Goal: Communication & Community: Share content

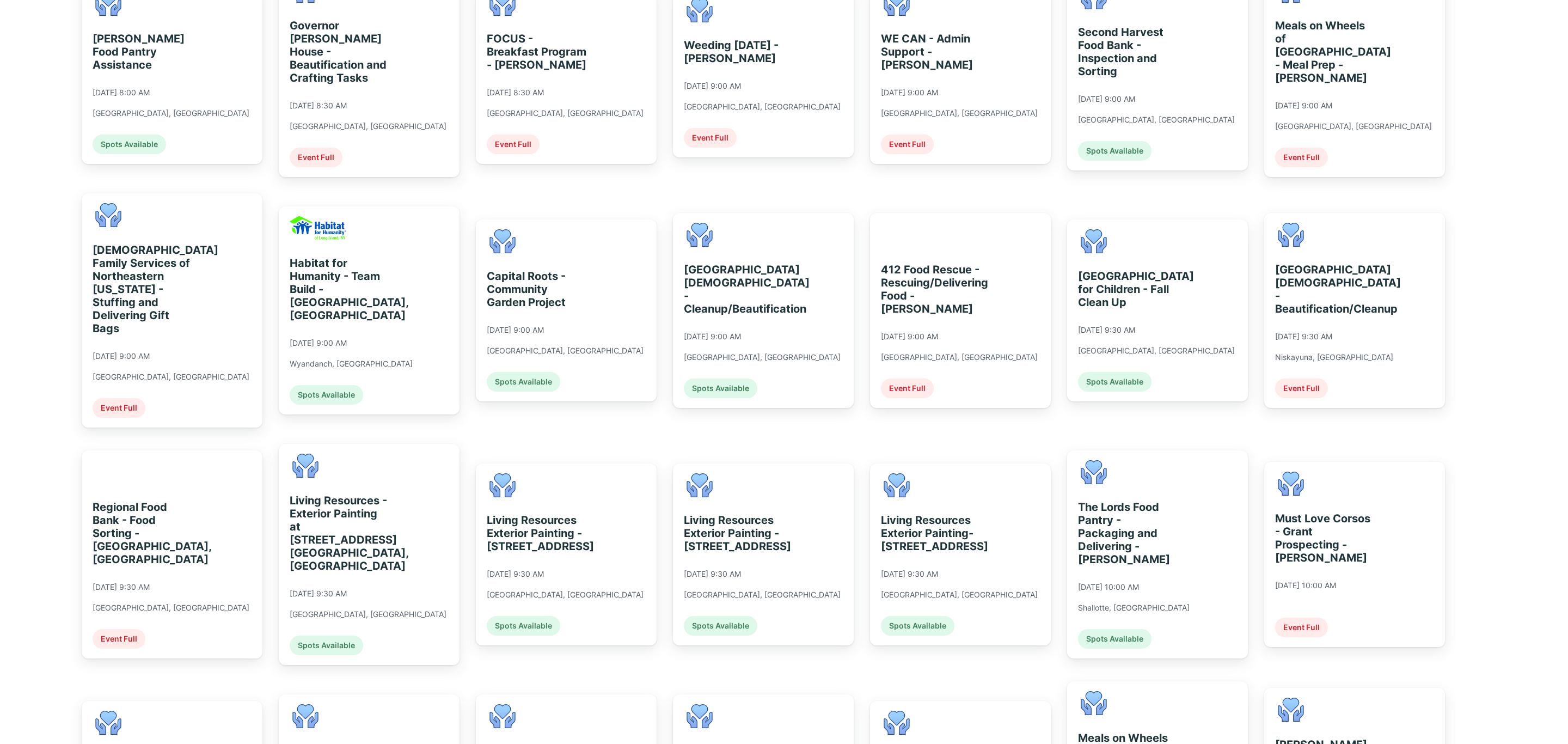
scroll to position [490, 0]
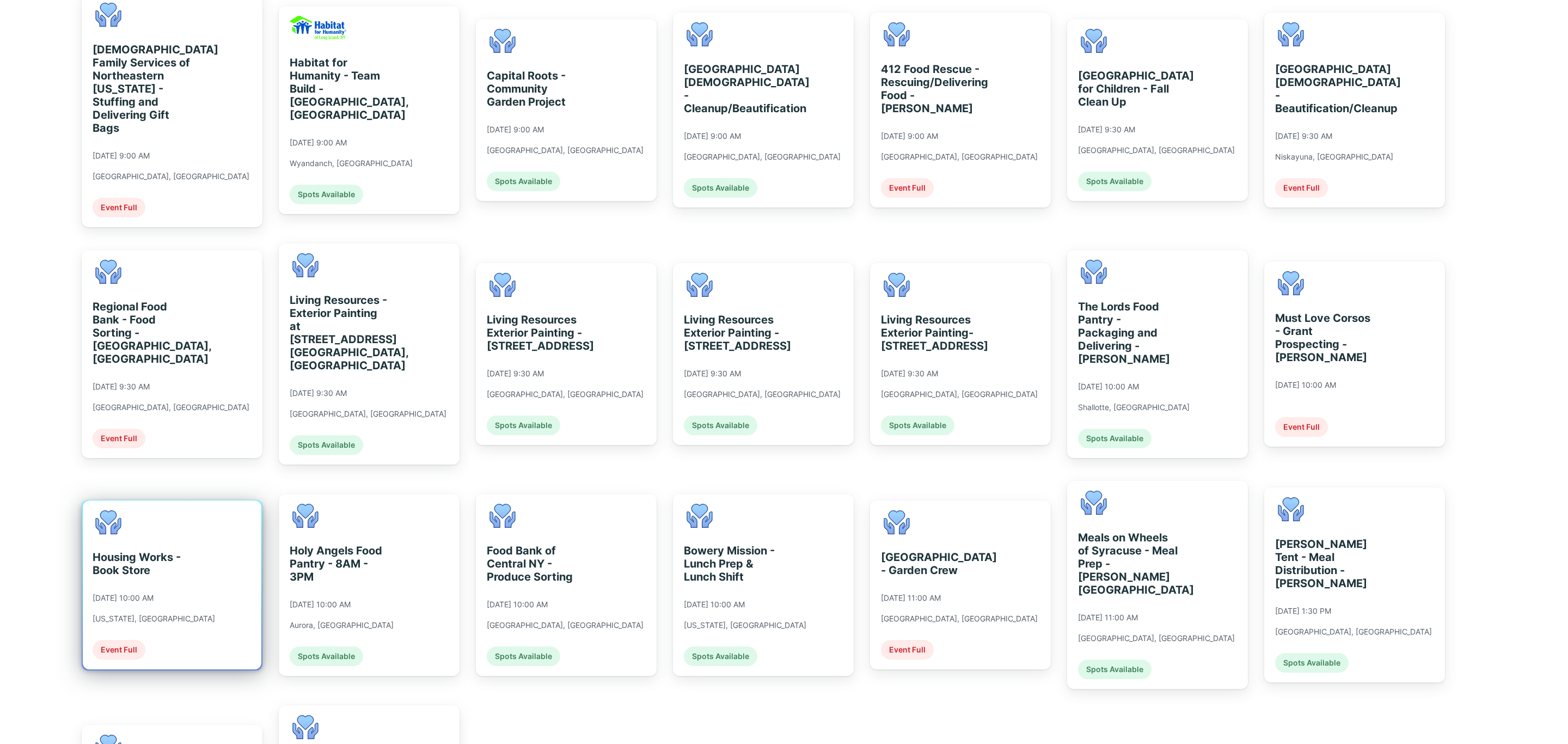
click at [136, 614] on div "[US_STATE], [GEOGRAPHIC_DATA]" at bounding box center [153, 619] width 122 height 10
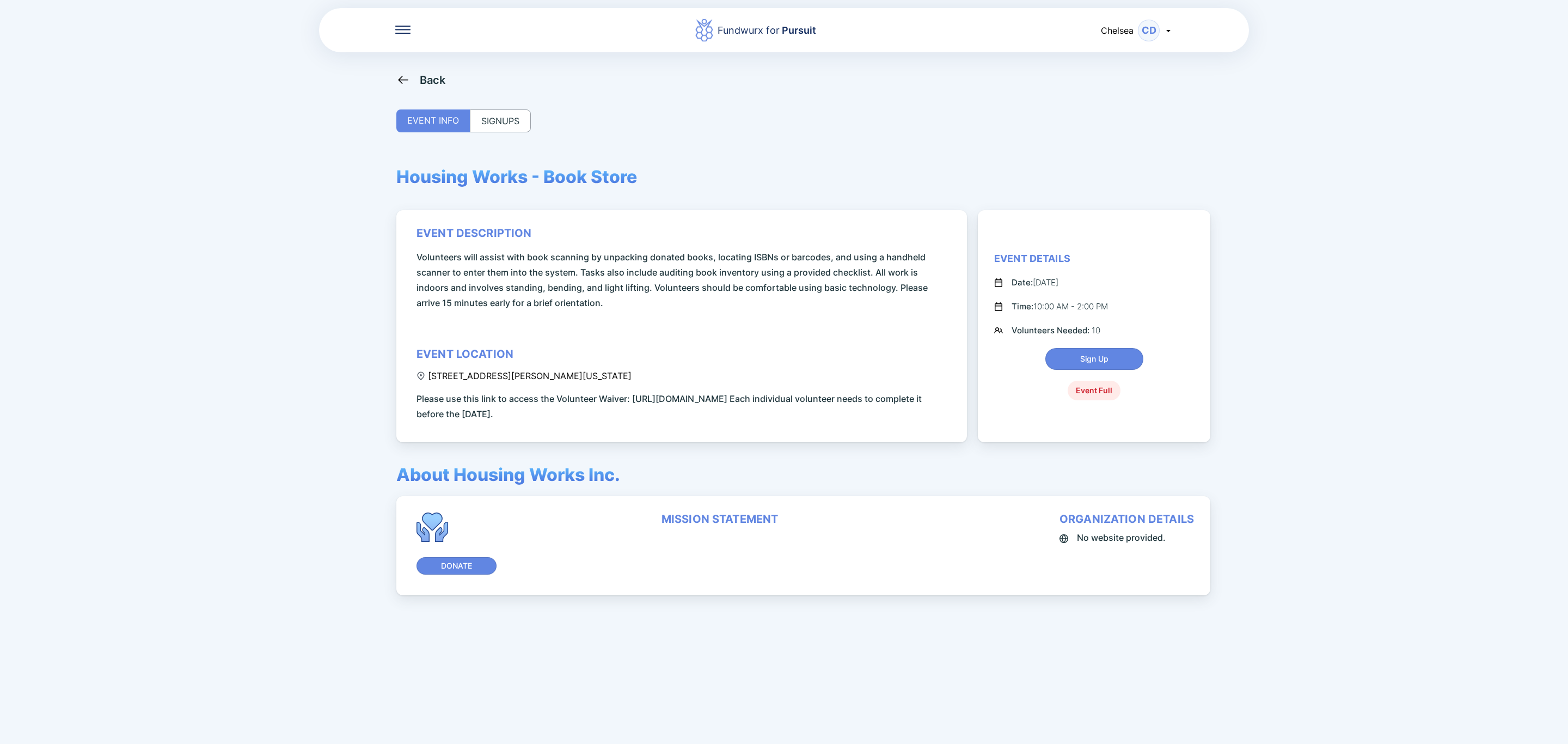
click at [423, 74] on div "Back" at bounding box center [433, 80] width 26 height 13
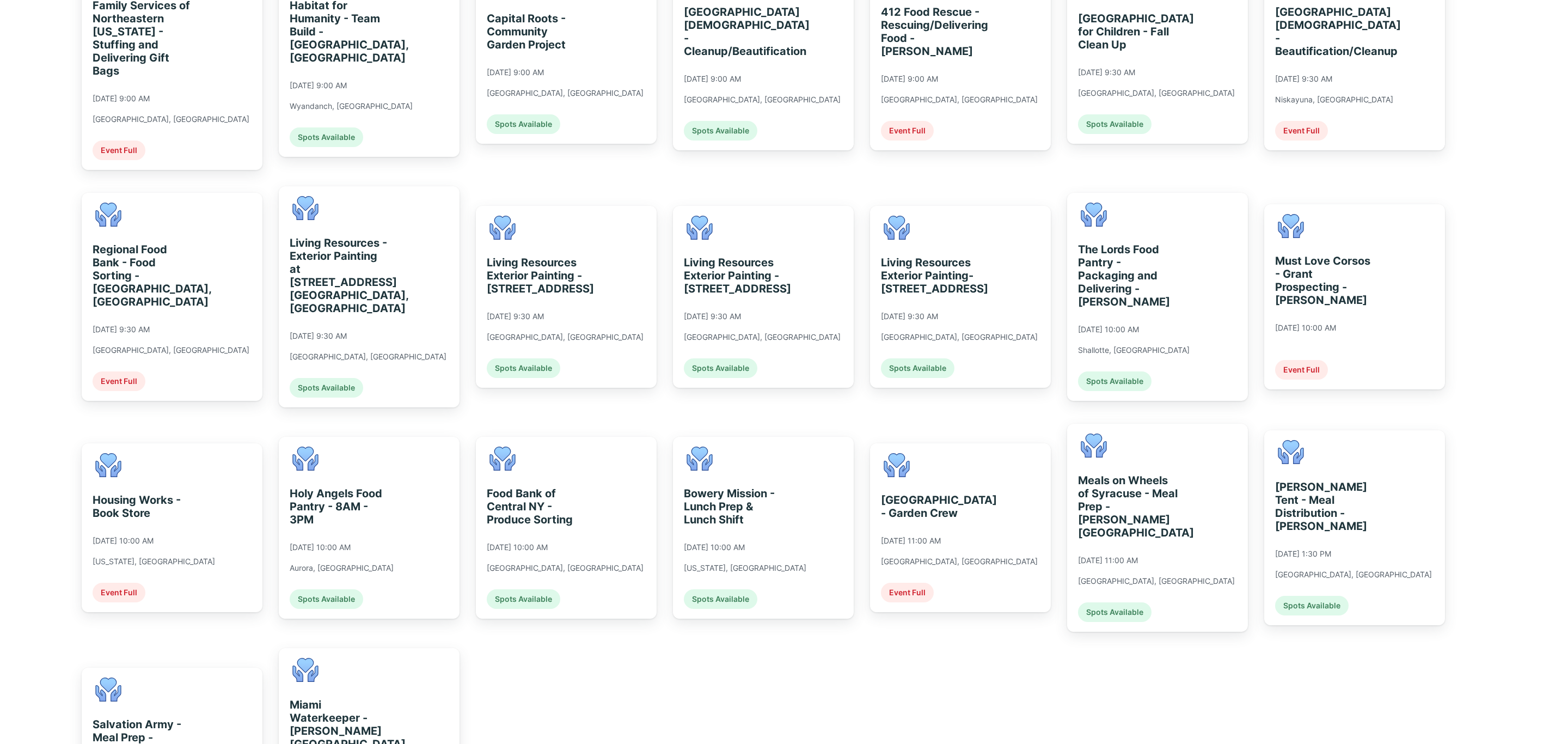
scroll to position [572, 0]
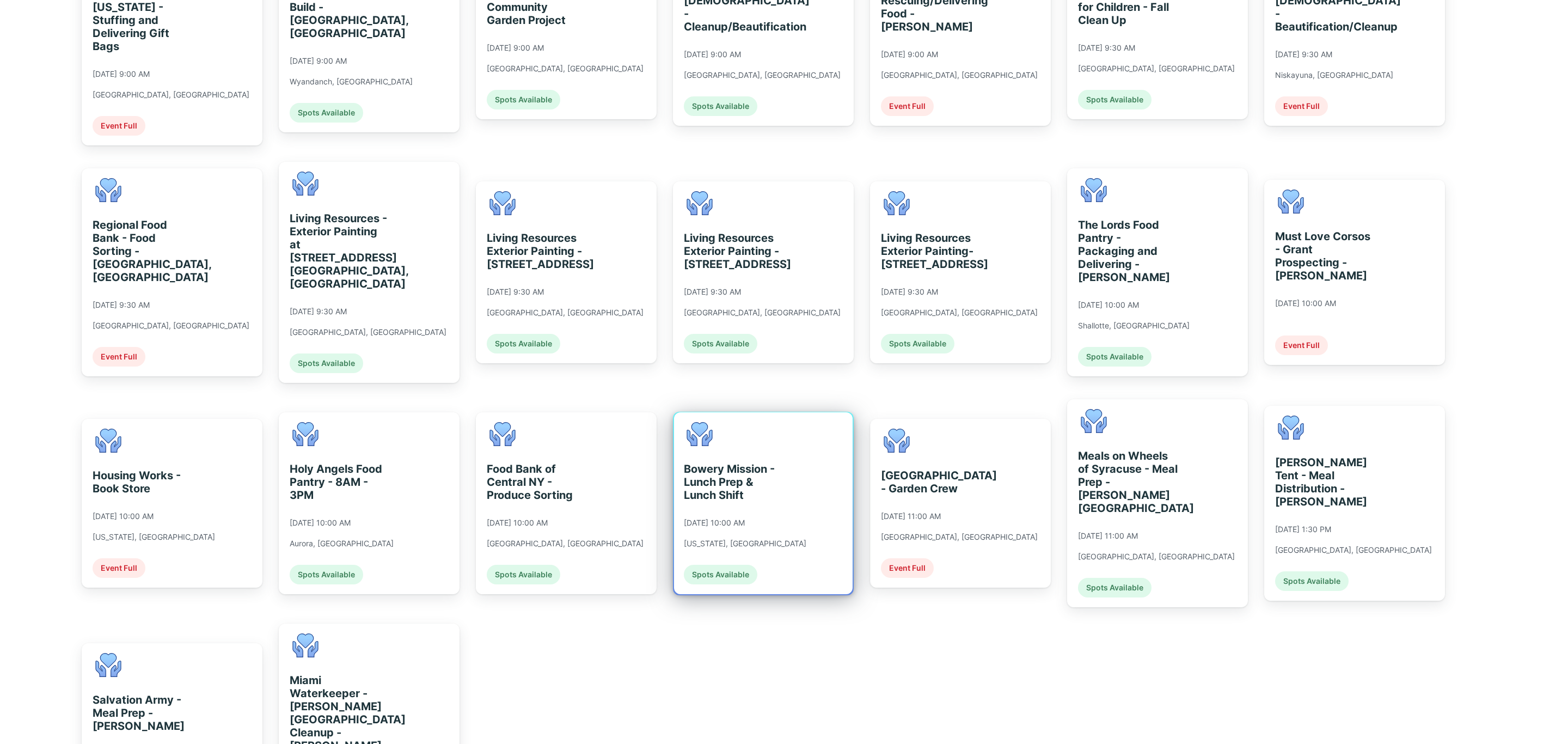
click at [808, 472] on div "Bowery Mission - Lunch Prep & Lunch Shift [DATE] 10:00 AM [US_STATE], [GEOGRAPH…" at bounding box center [763, 503] width 178 height 182
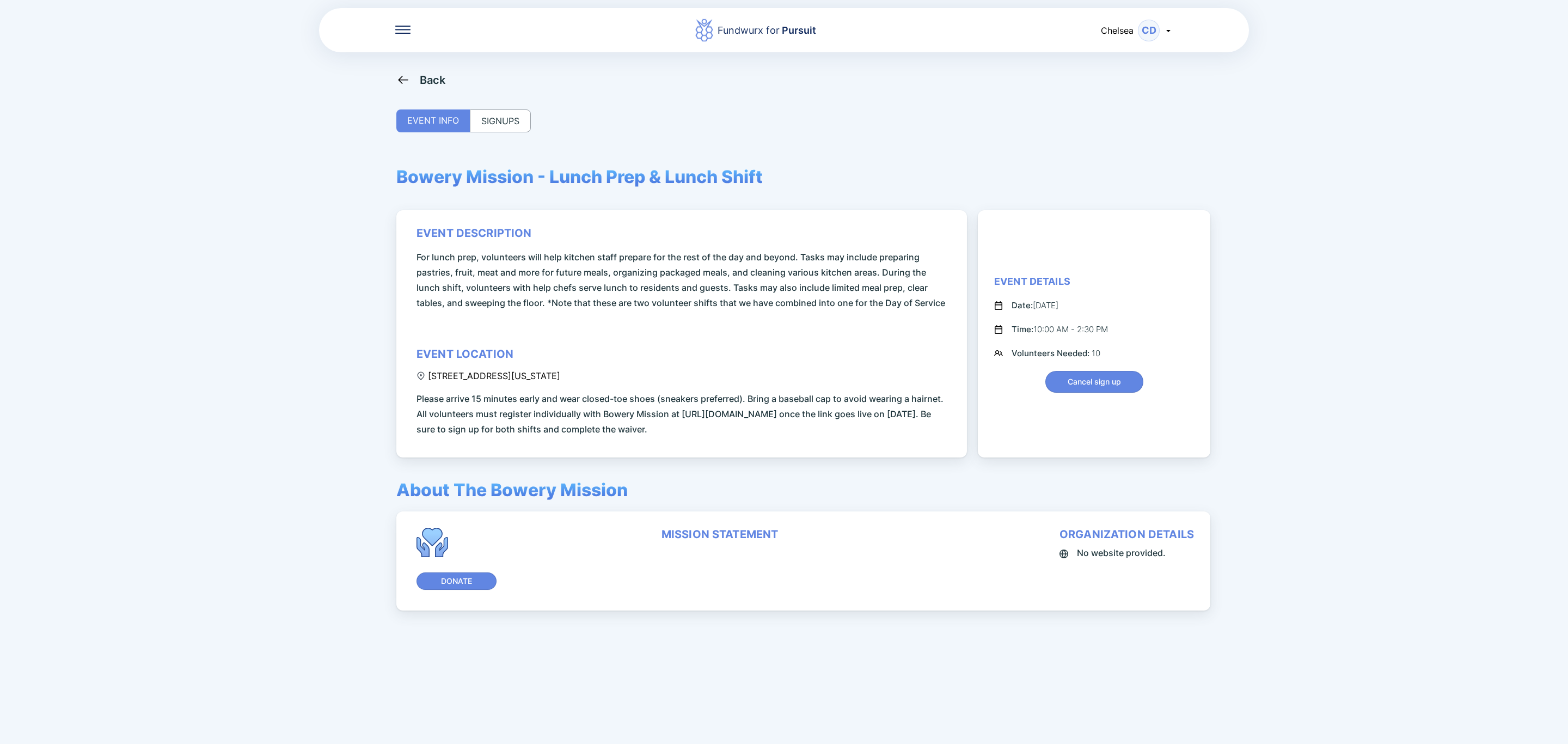
click at [499, 131] on div "SIGNUPS" at bounding box center [500, 121] width 61 height 23
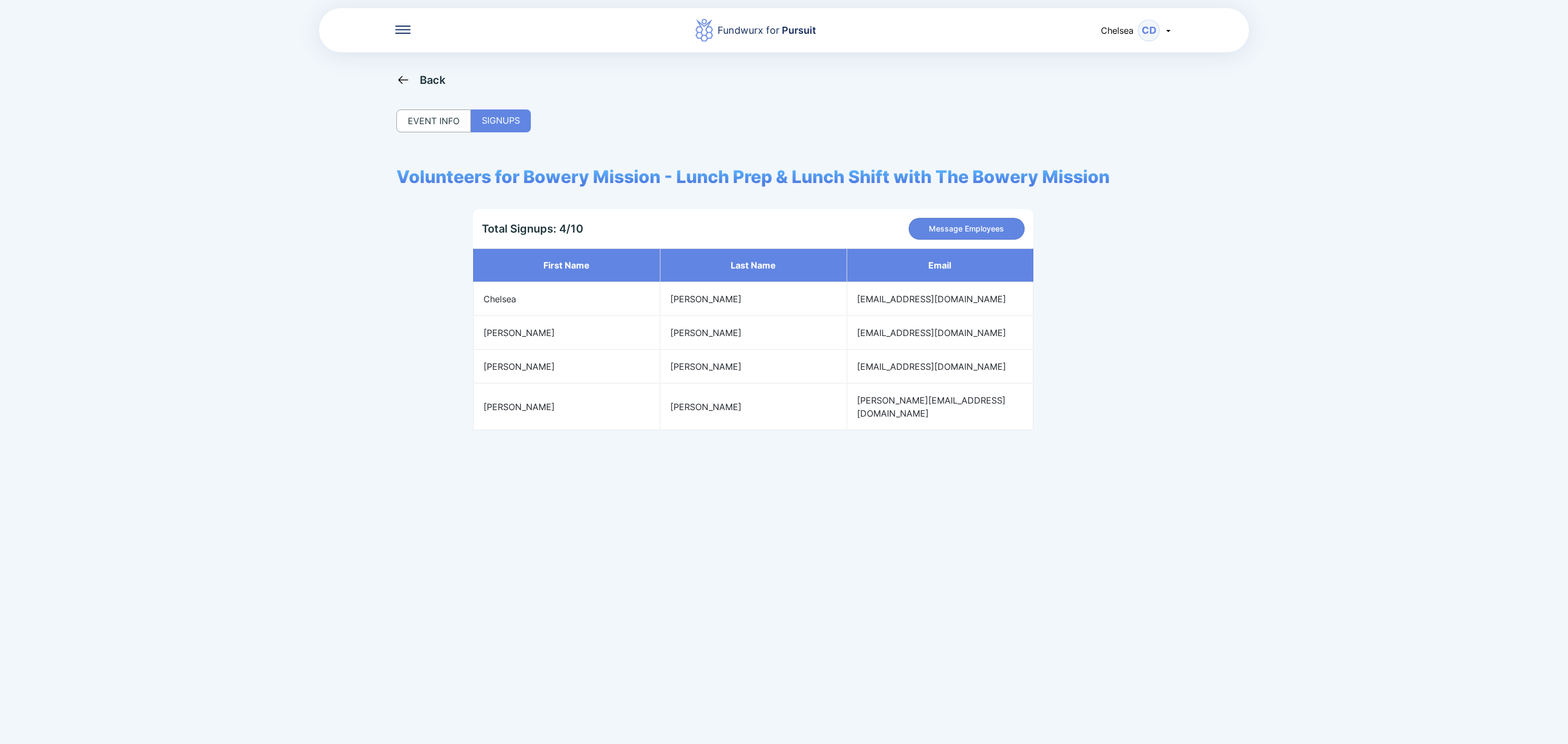
click at [705, 676] on div "Back EVENT INFO SIGNUPS Volunteers for Bowery Mission - Lunch Prep & Lunch Shif…" at bounding box center [784, 445] width 775 height 744
click at [399, 80] on icon at bounding box center [403, 79] width 10 height 8
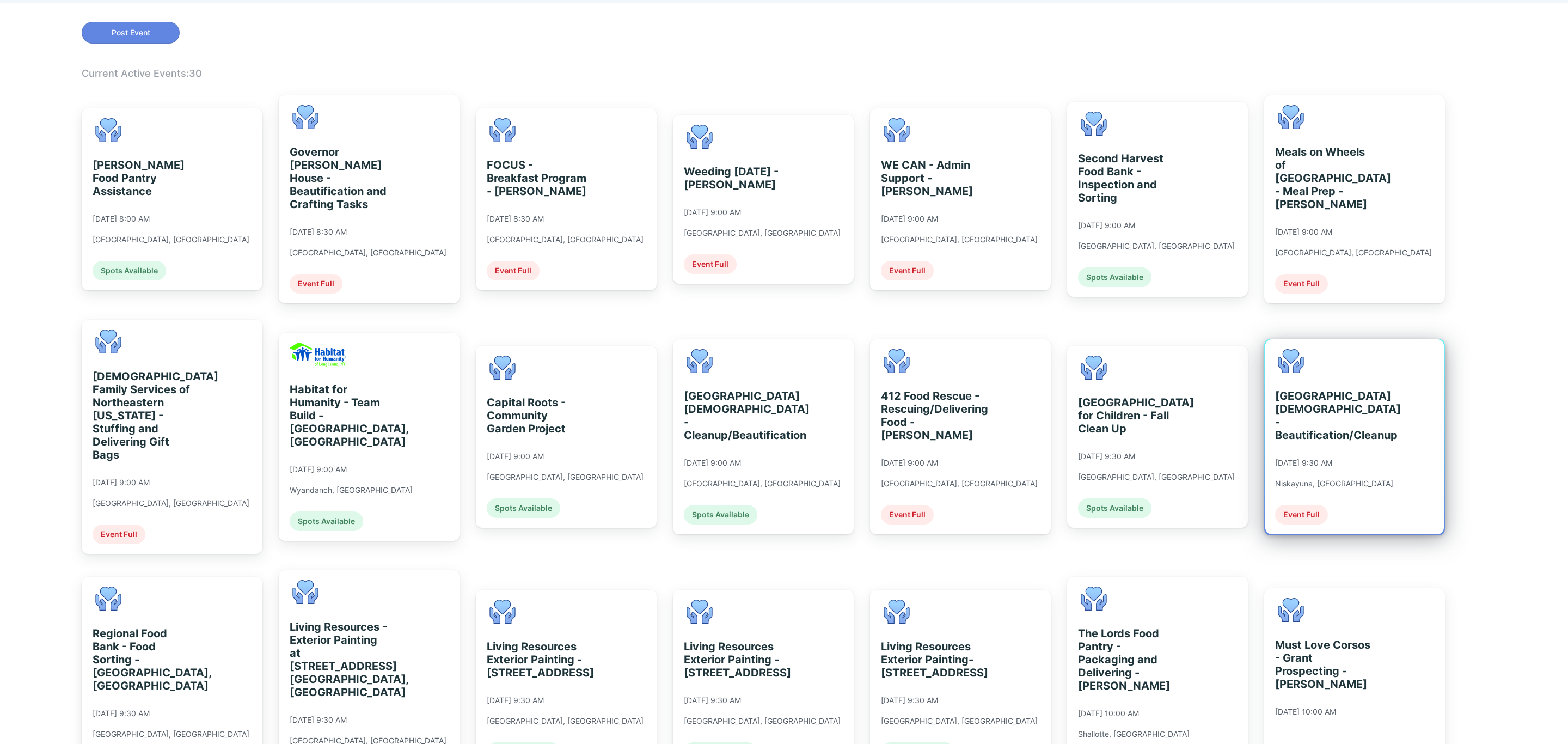
scroll to position [245, 0]
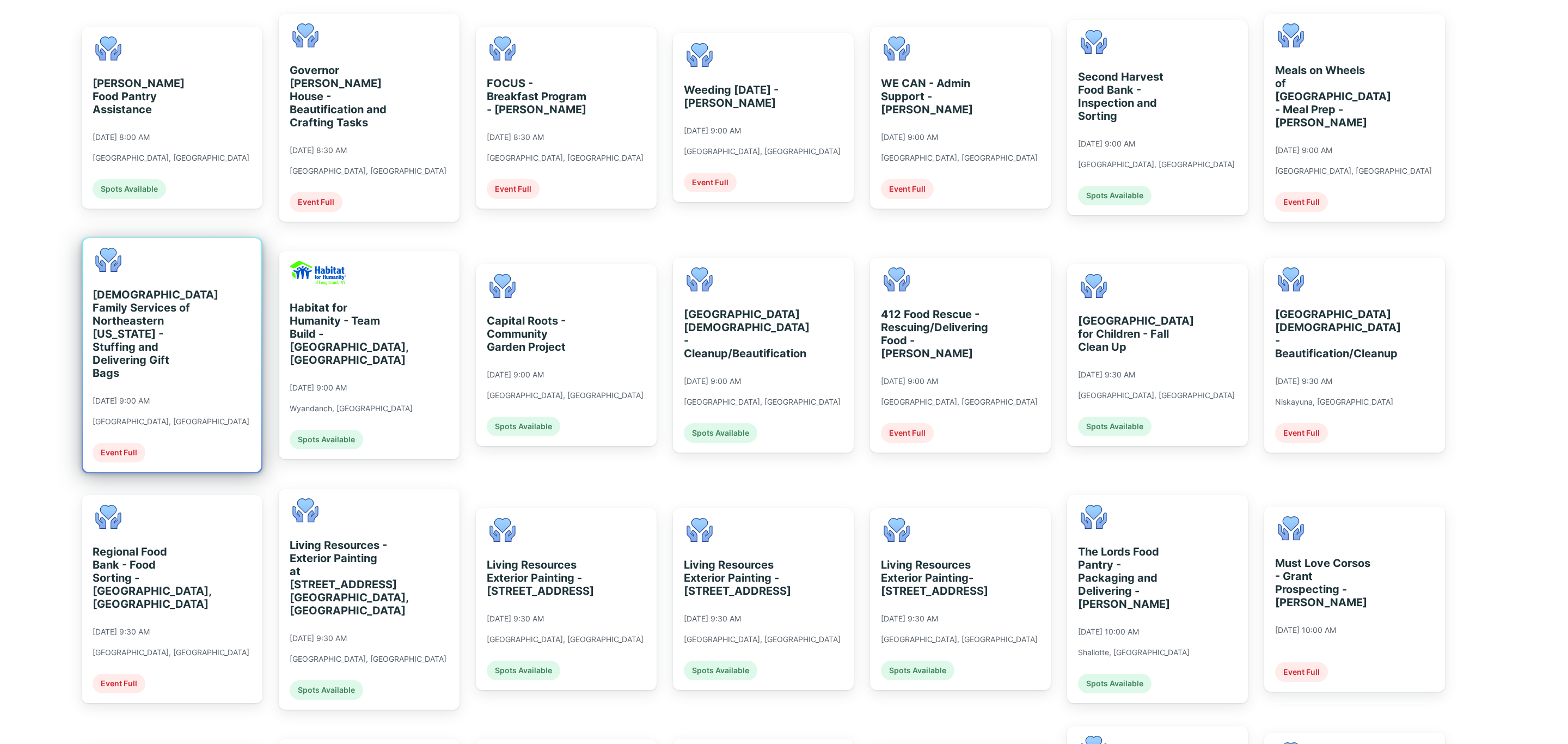
click at [209, 371] on div "[DEMOGRAPHIC_DATA] Family Services of [GEOGRAPHIC_DATA][US_STATE] - Stuffing an…" at bounding box center [172, 355] width 178 height 234
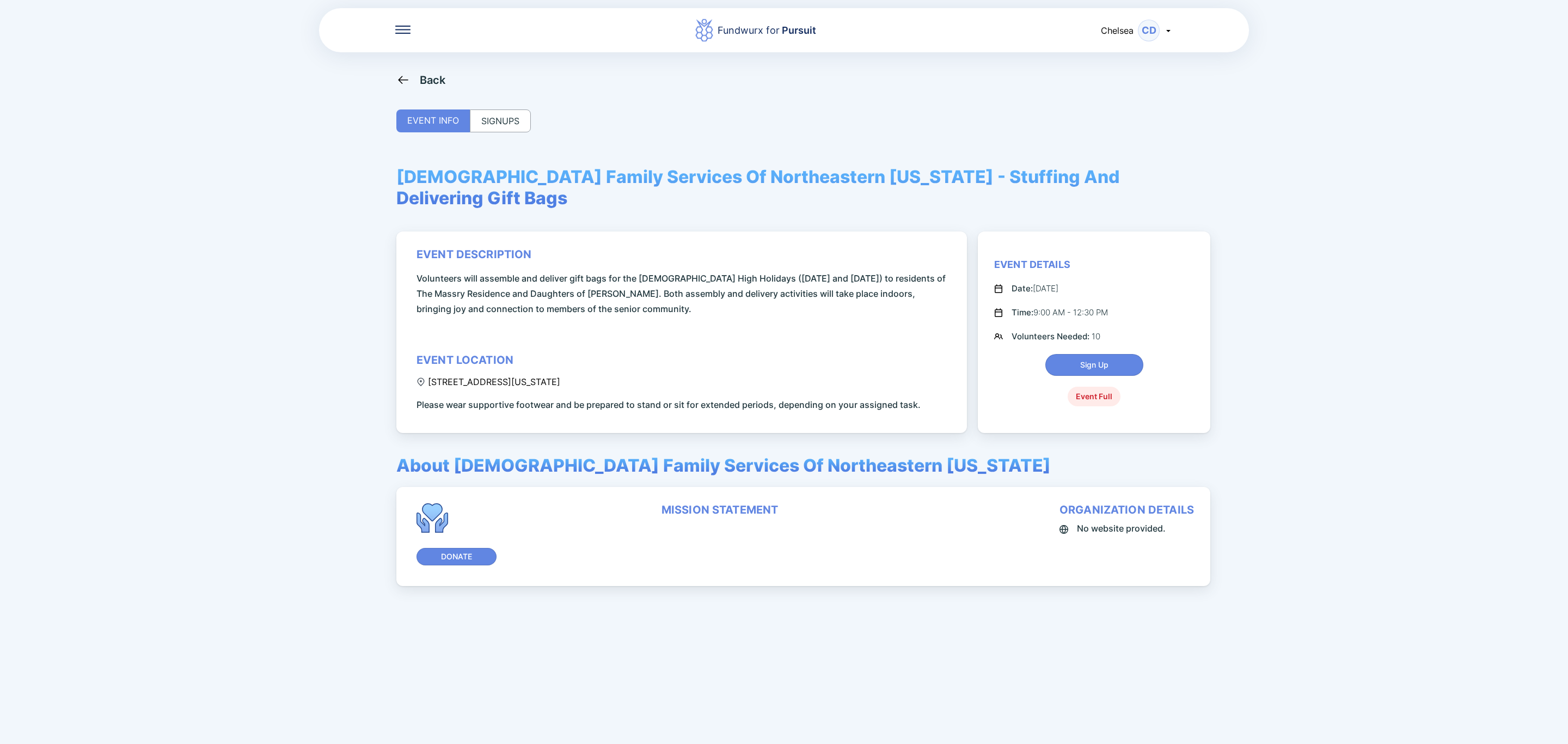
click at [413, 74] on div "Back" at bounding box center [421, 80] width 49 height 13
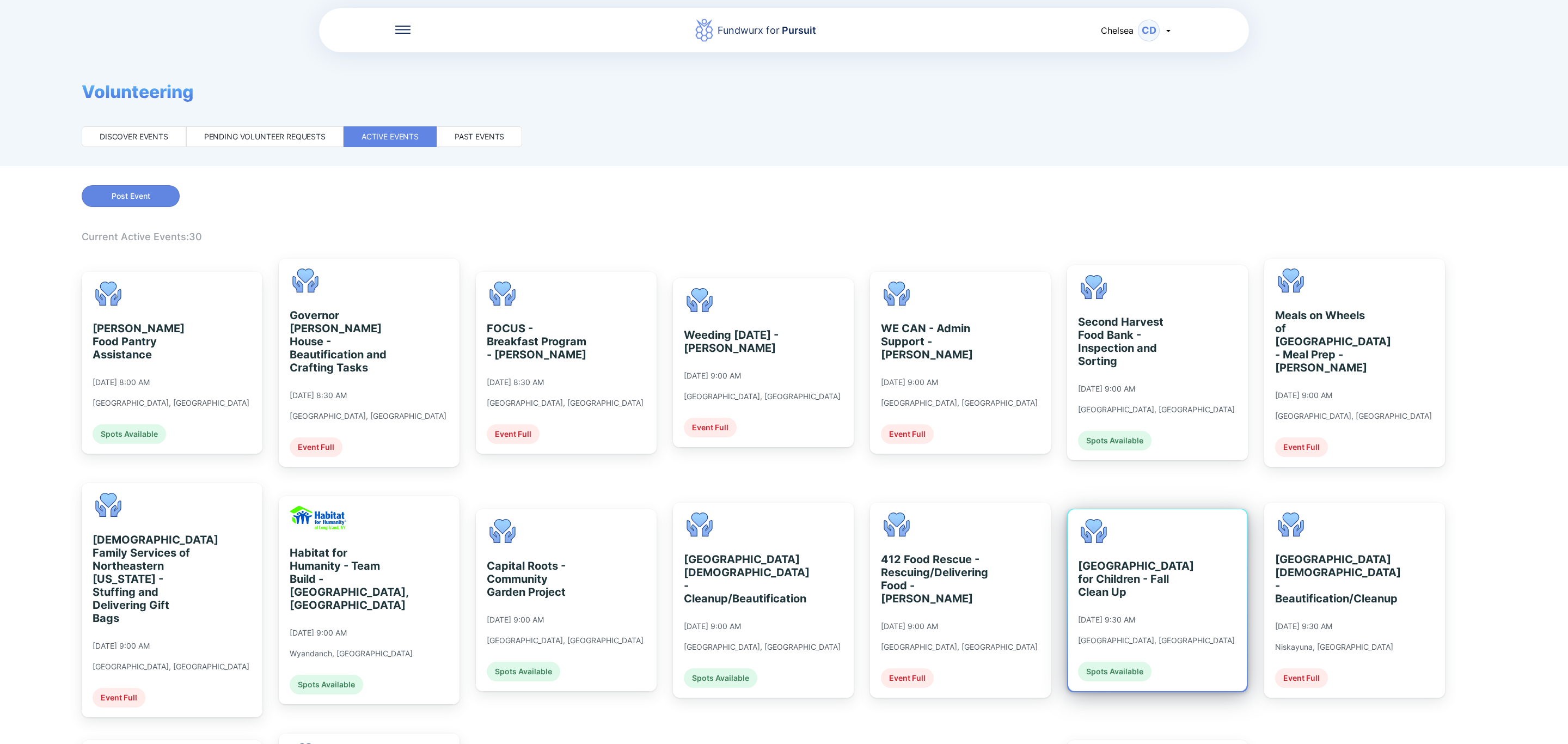
click at [1116, 560] on div "[GEOGRAPHIC_DATA] for Children - Fall Clean Up" at bounding box center [1128, 579] width 100 height 39
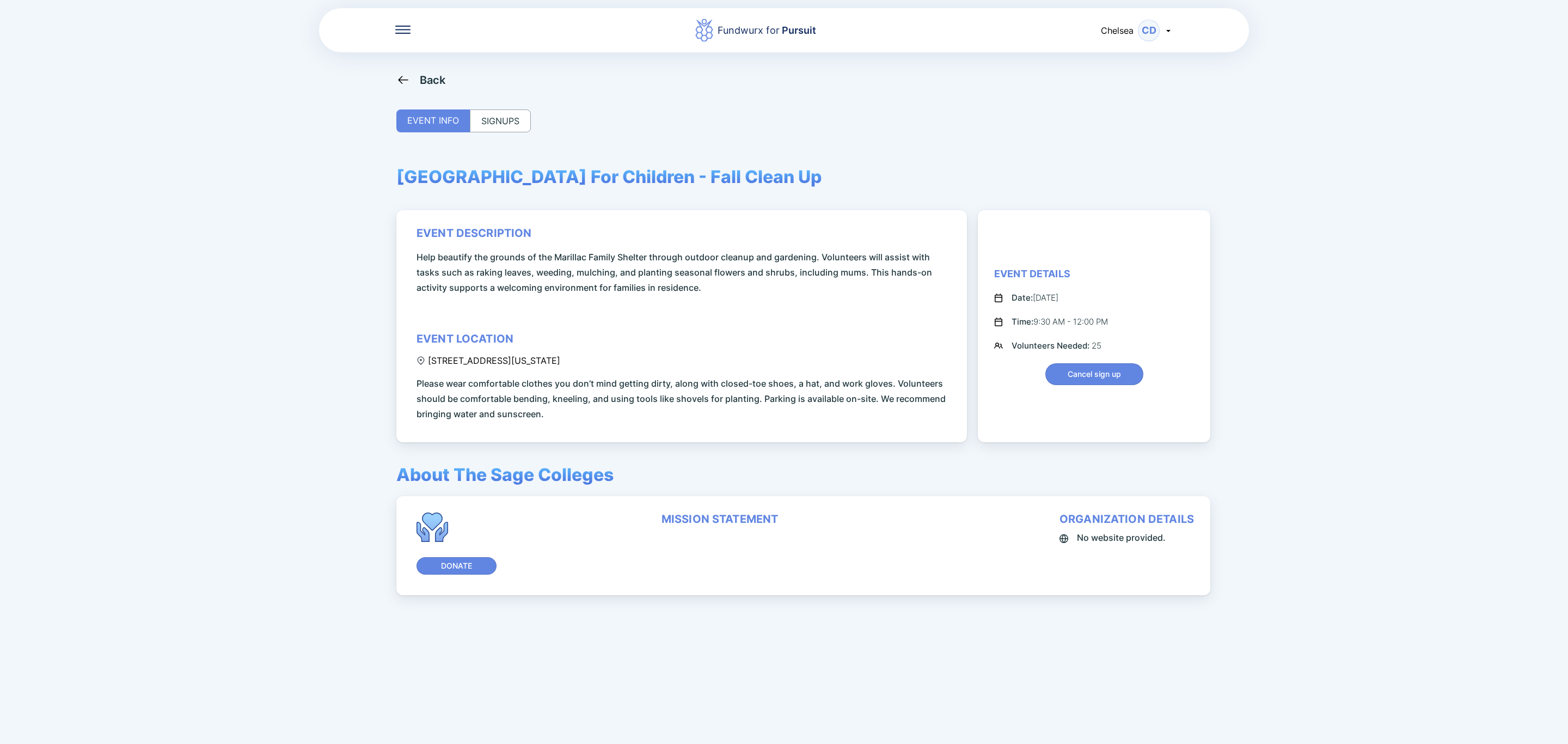
click at [402, 79] on icon at bounding box center [403, 80] width 13 height 13
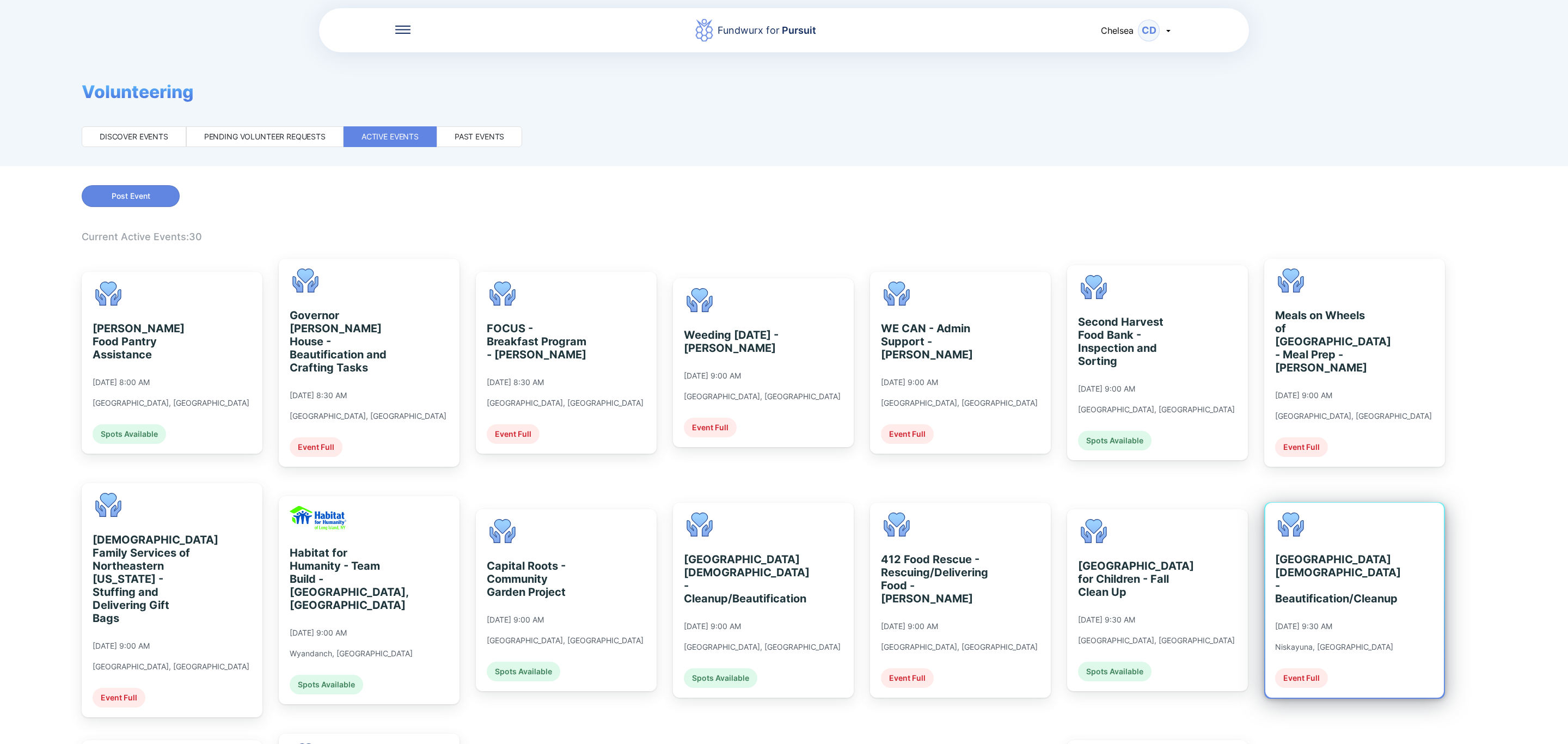
click at [1381, 575] on div "[GEOGRAPHIC_DATA][DEMOGRAPHIC_DATA] - Beautification/Cleanup [DATE] 9:30 AM Nis…" at bounding box center [1354, 600] width 178 height 195
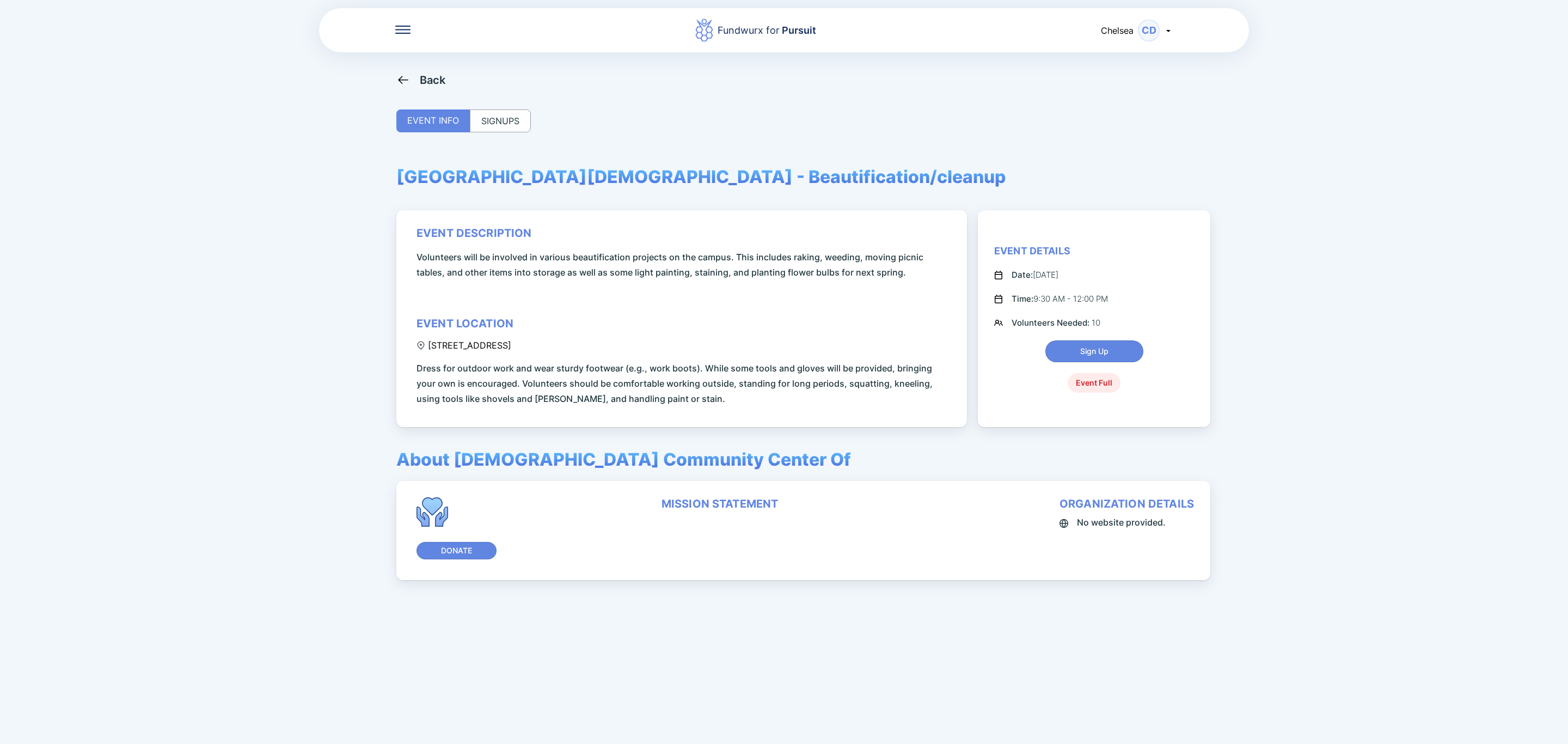
click at [495, 127] on div "SIGNUPS" at bounding box center [500, 121] width 61 height 23
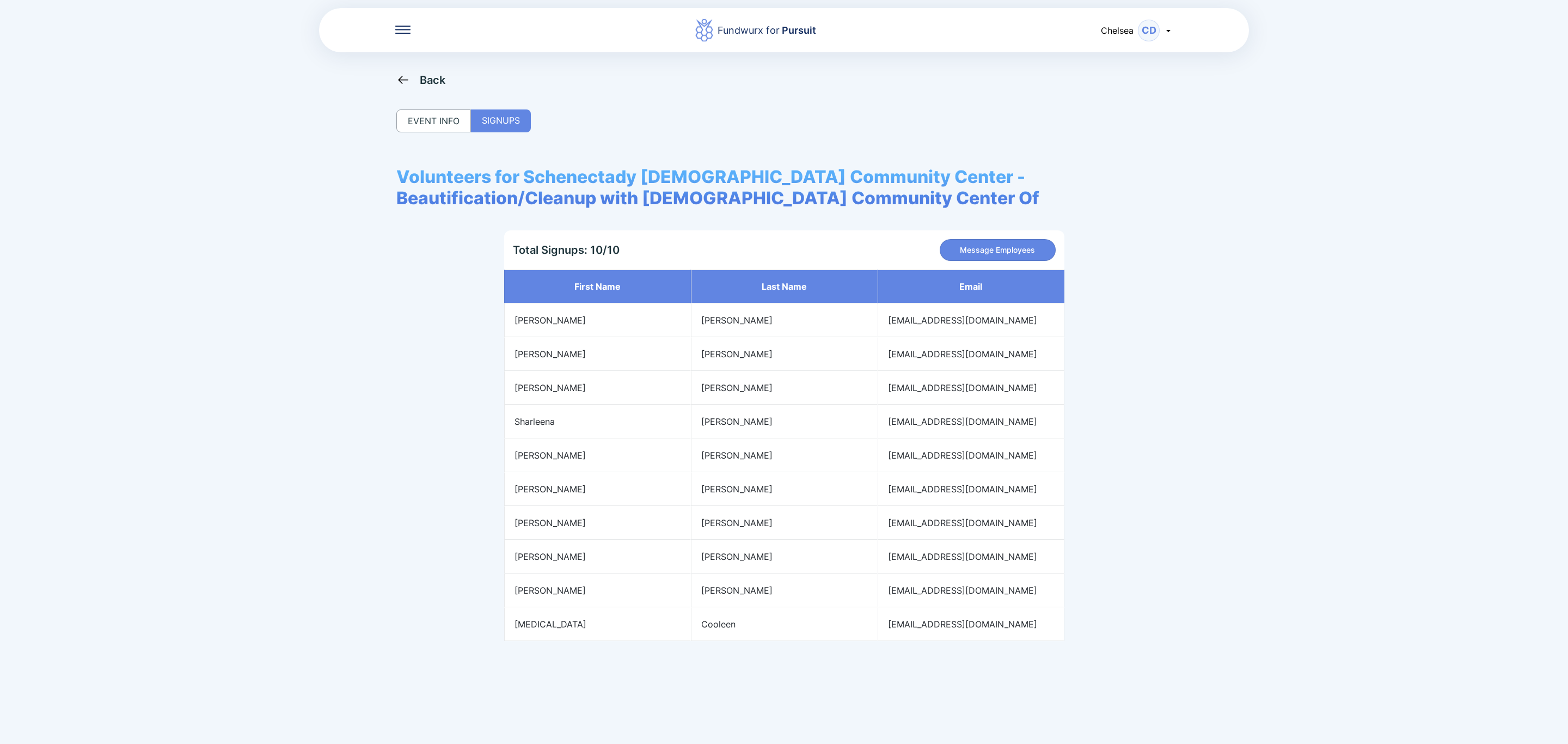
click at [415, 74] on div "Back" at bounding box center [421, 80] width 49 height 13
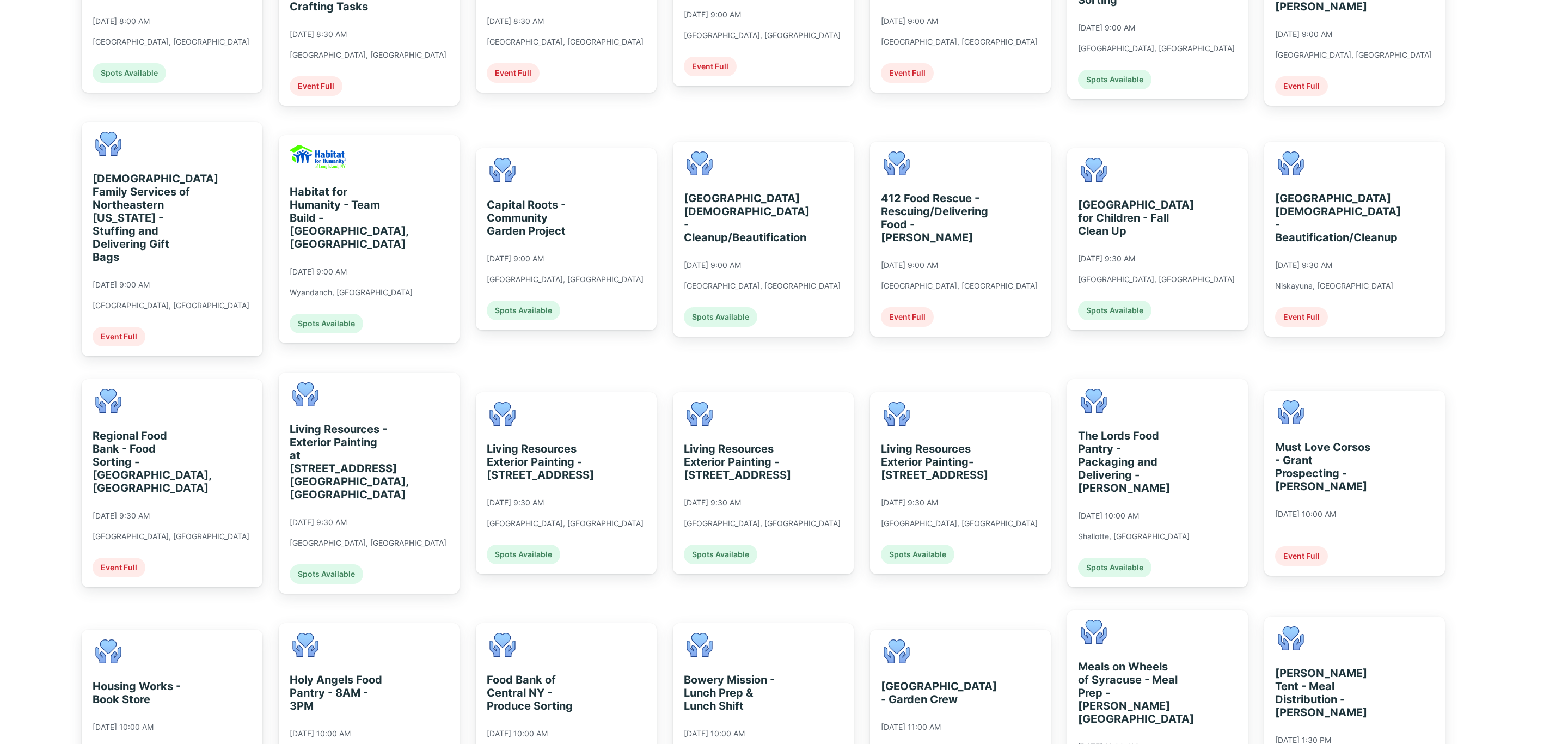
scroll to position [490, 0]
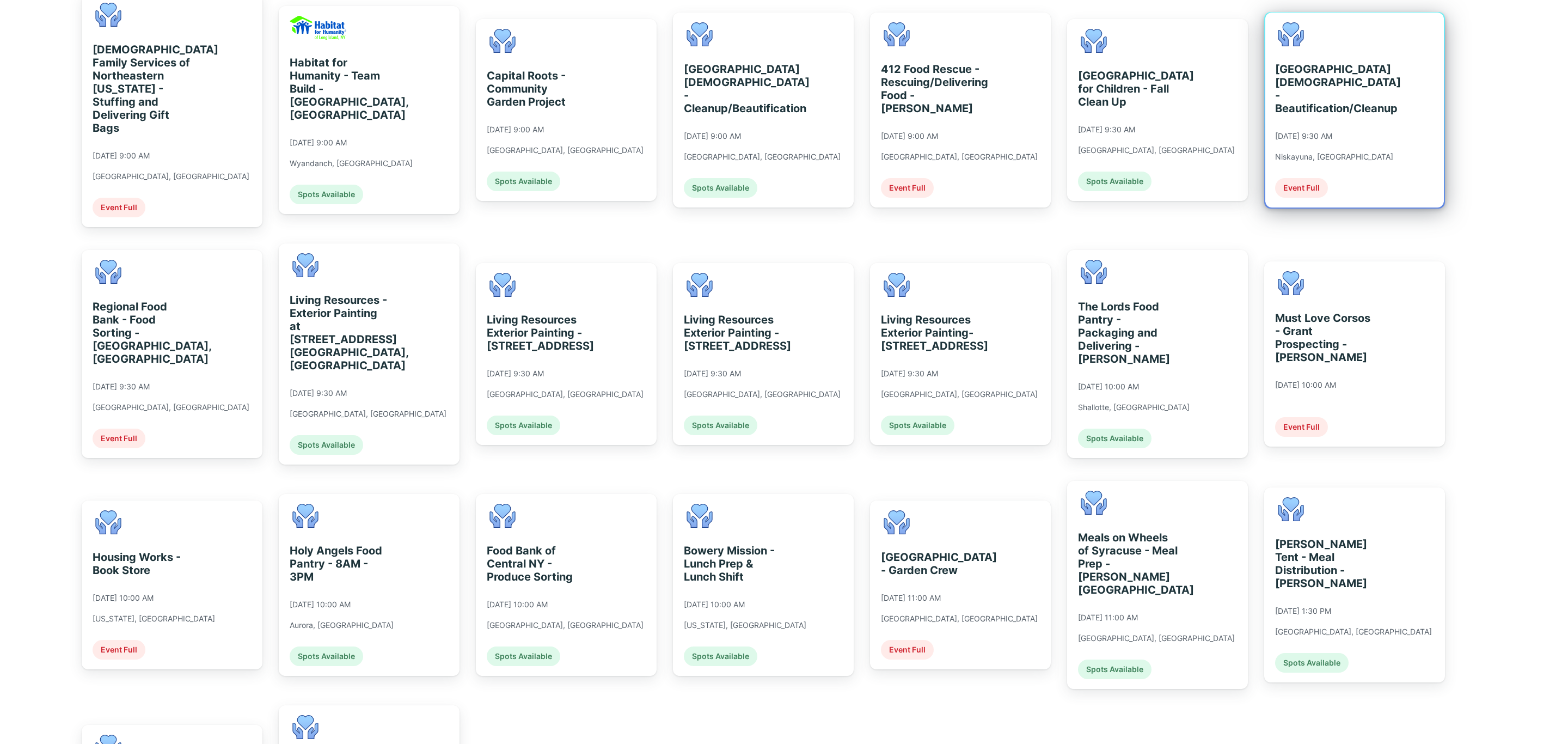
click at [1337, 144] on div "[GEOGRAPHIC_DATA][DEMOGRAPHIC_DATA] - Beautification/Cleanup [DATE] 9:30 AM Nis…" at bounding box center [1334, 110] width 118 height 175
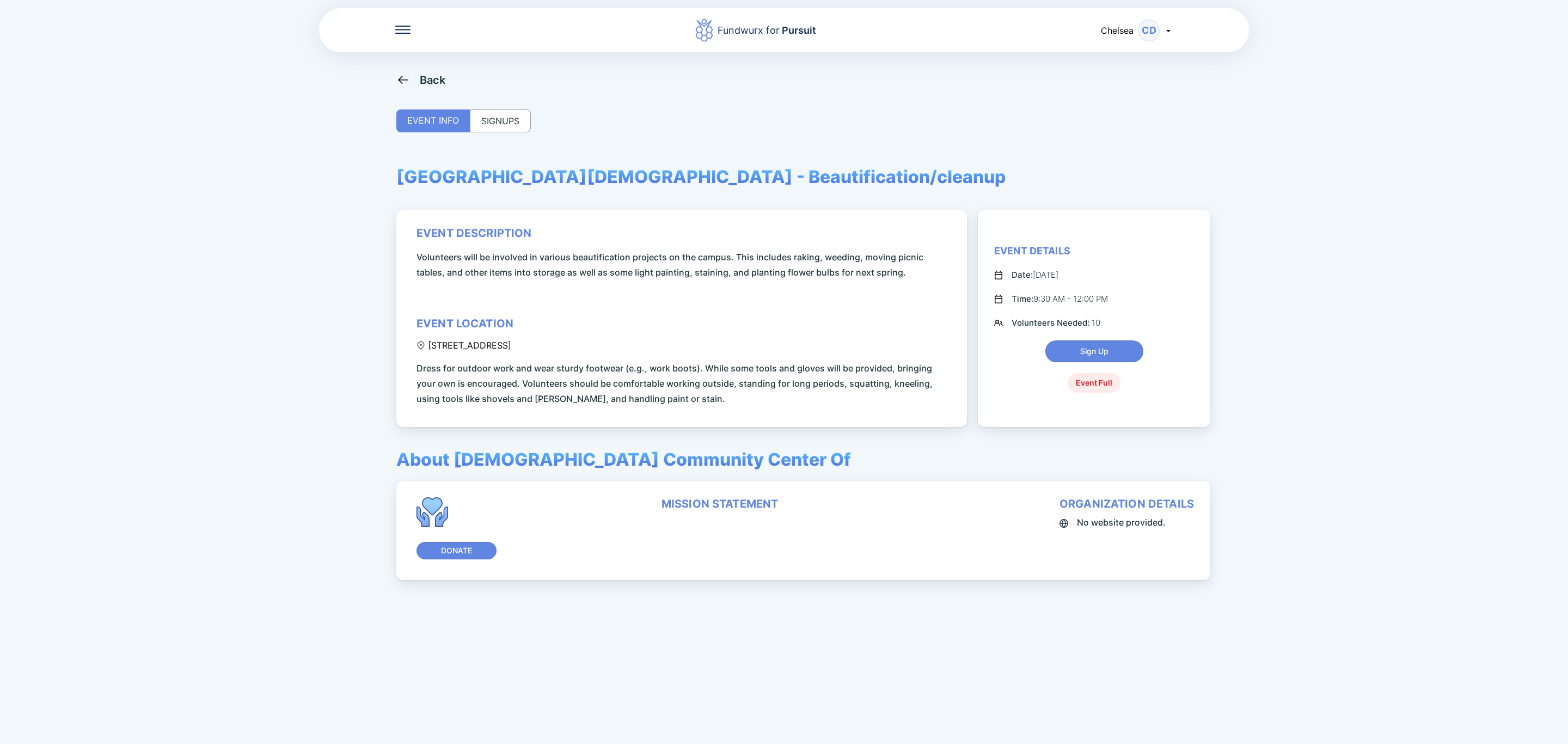
click at [503, 128] on div "SIGNUPS" at bounding box center [500, 121] width 61 height 23
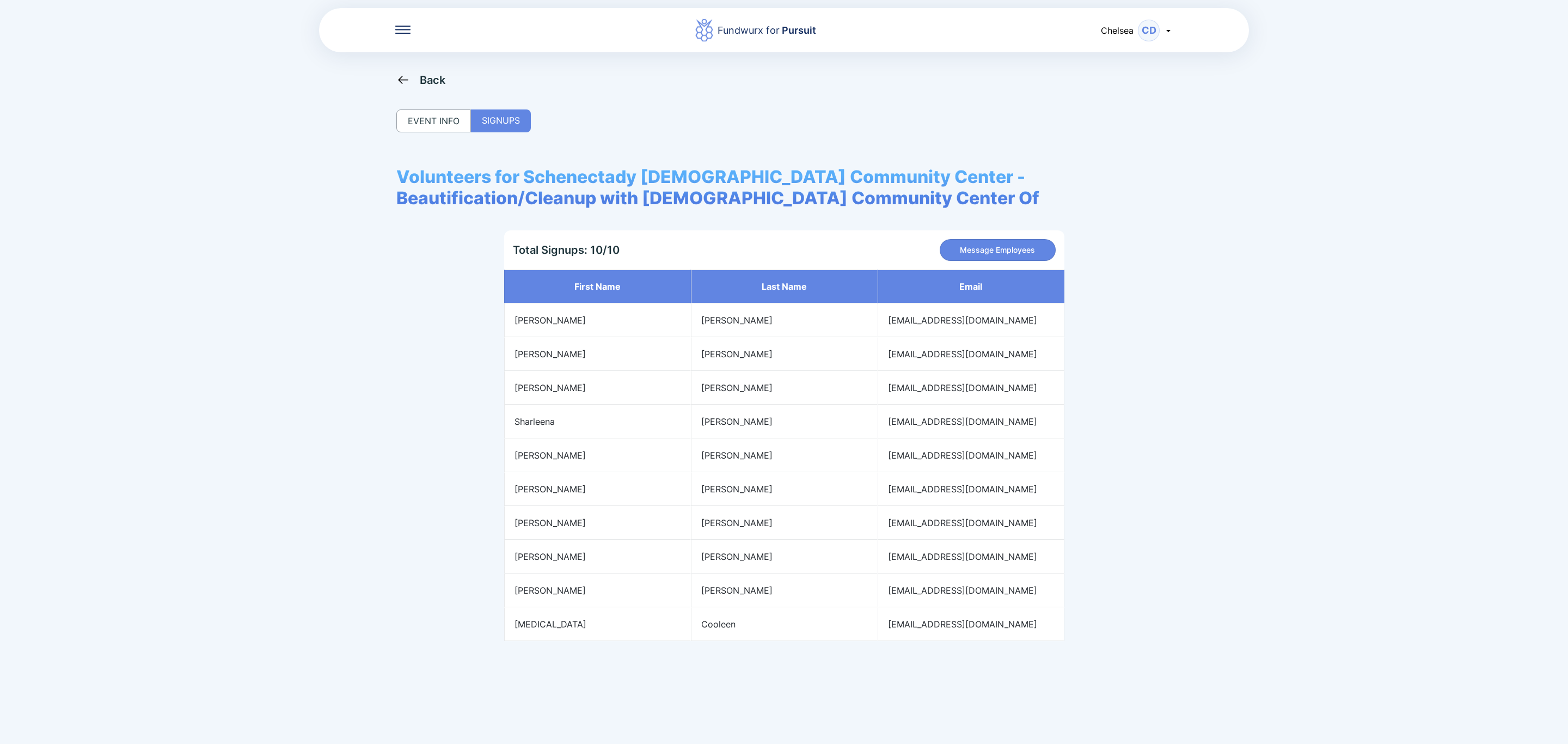
click at [415, 80] on div "Back" at bounding box center [421, 80] width 49 height 13
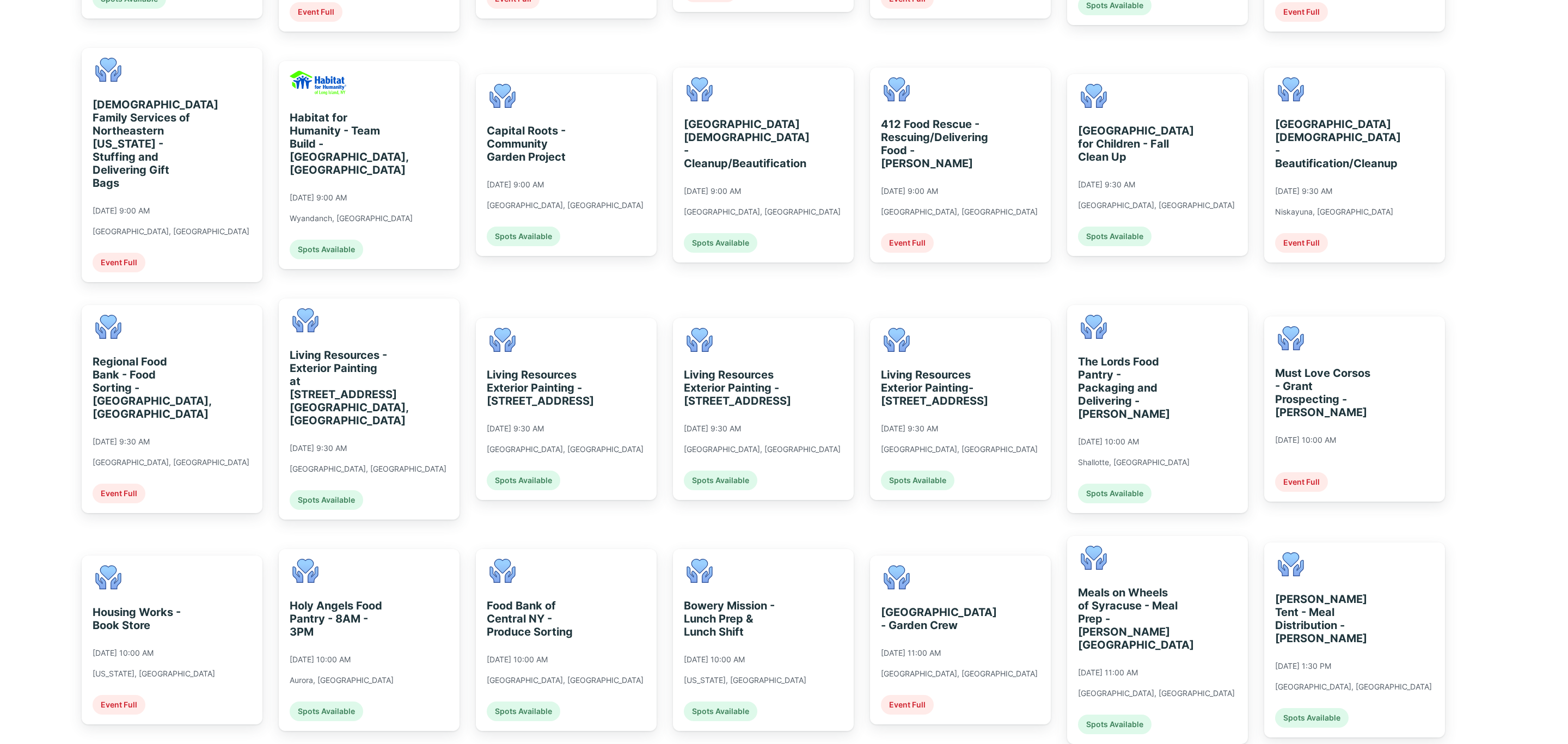
scroll to position [409, 0]
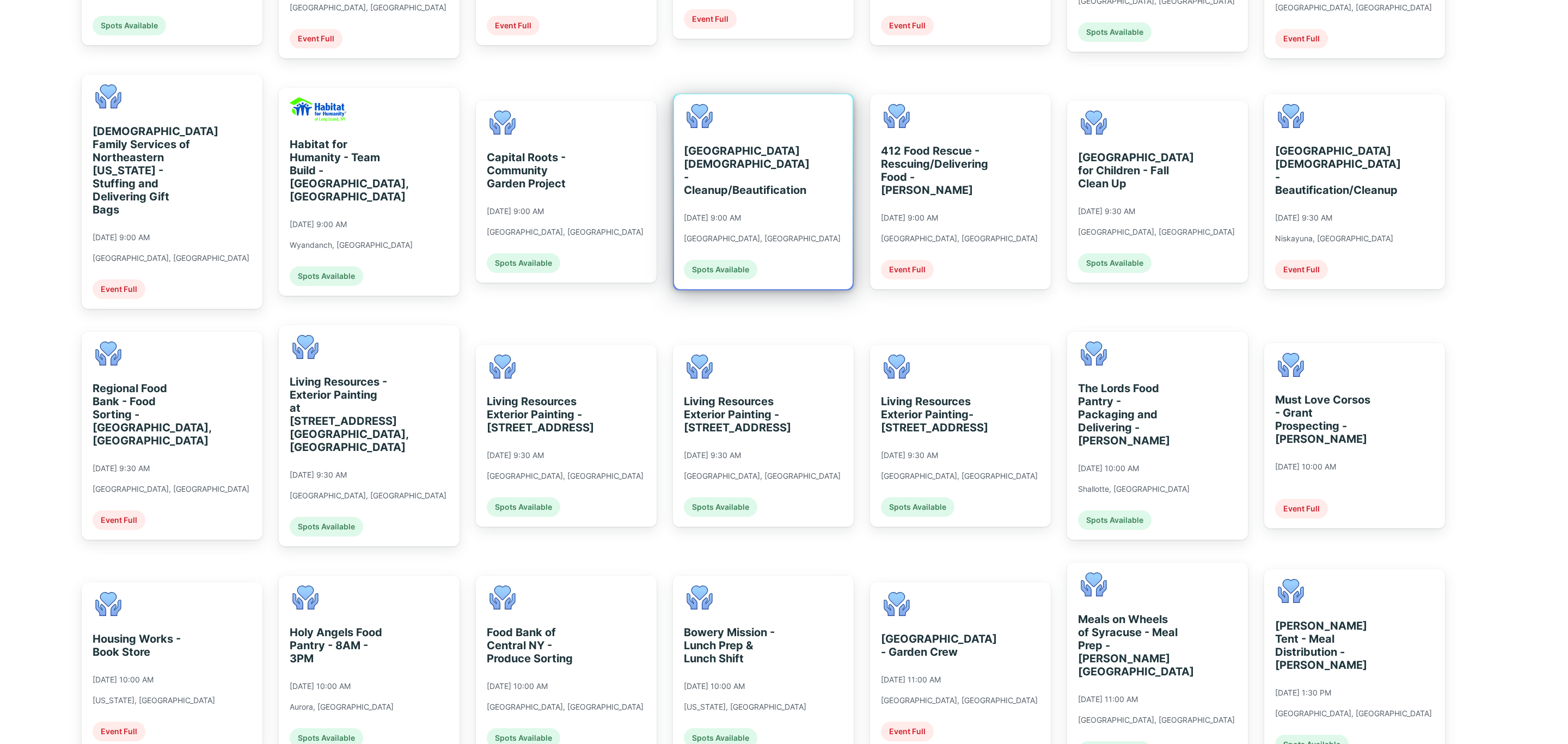
click at [688, 115] on icon at bounding box center [699, 116] width 25 height 23
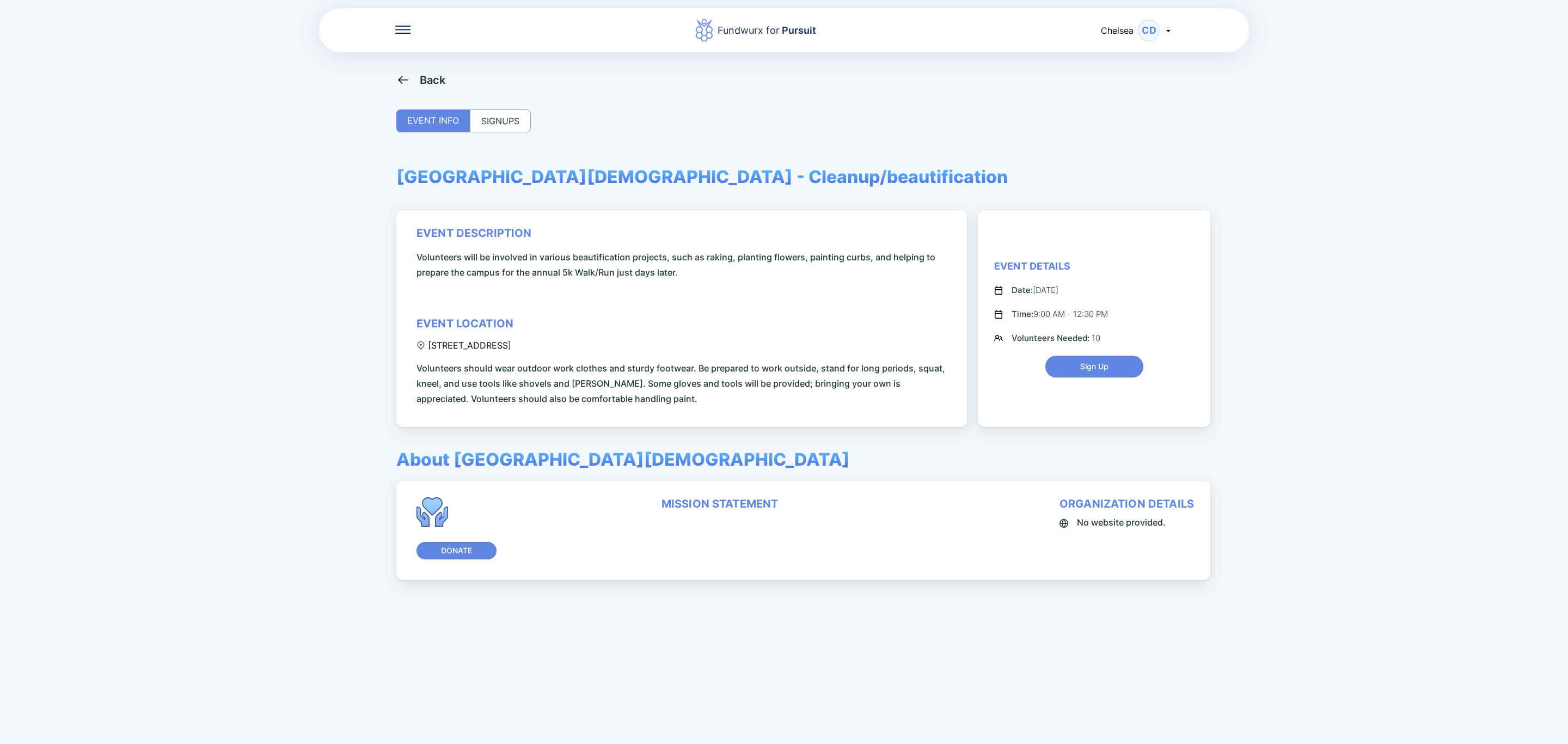
click at [528, 118] on div "SIGNUPS" at bounding box center [500, 121] width 61 height 23
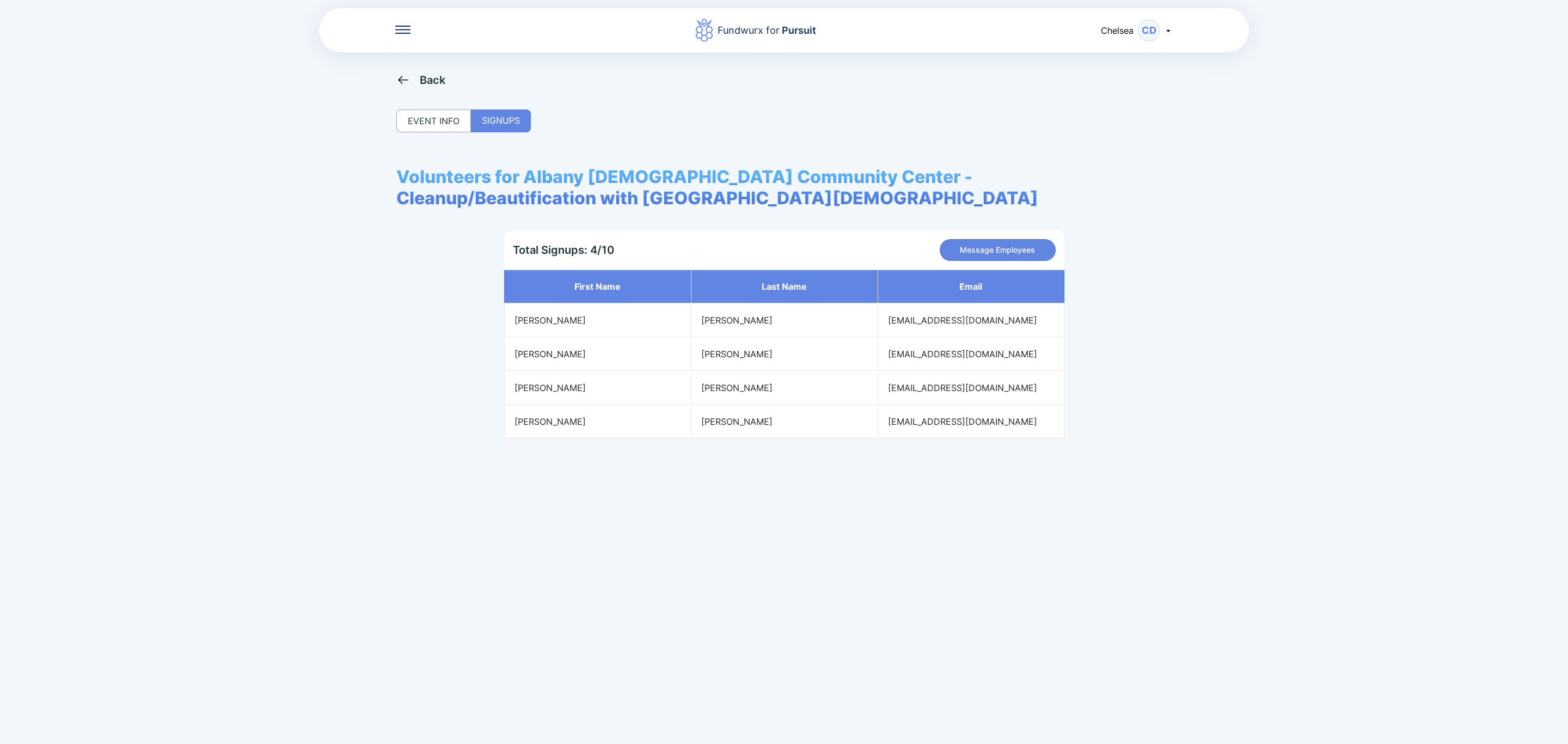
click at [402, 80] on icon at bounding box center [403, 79] width 10 height 8
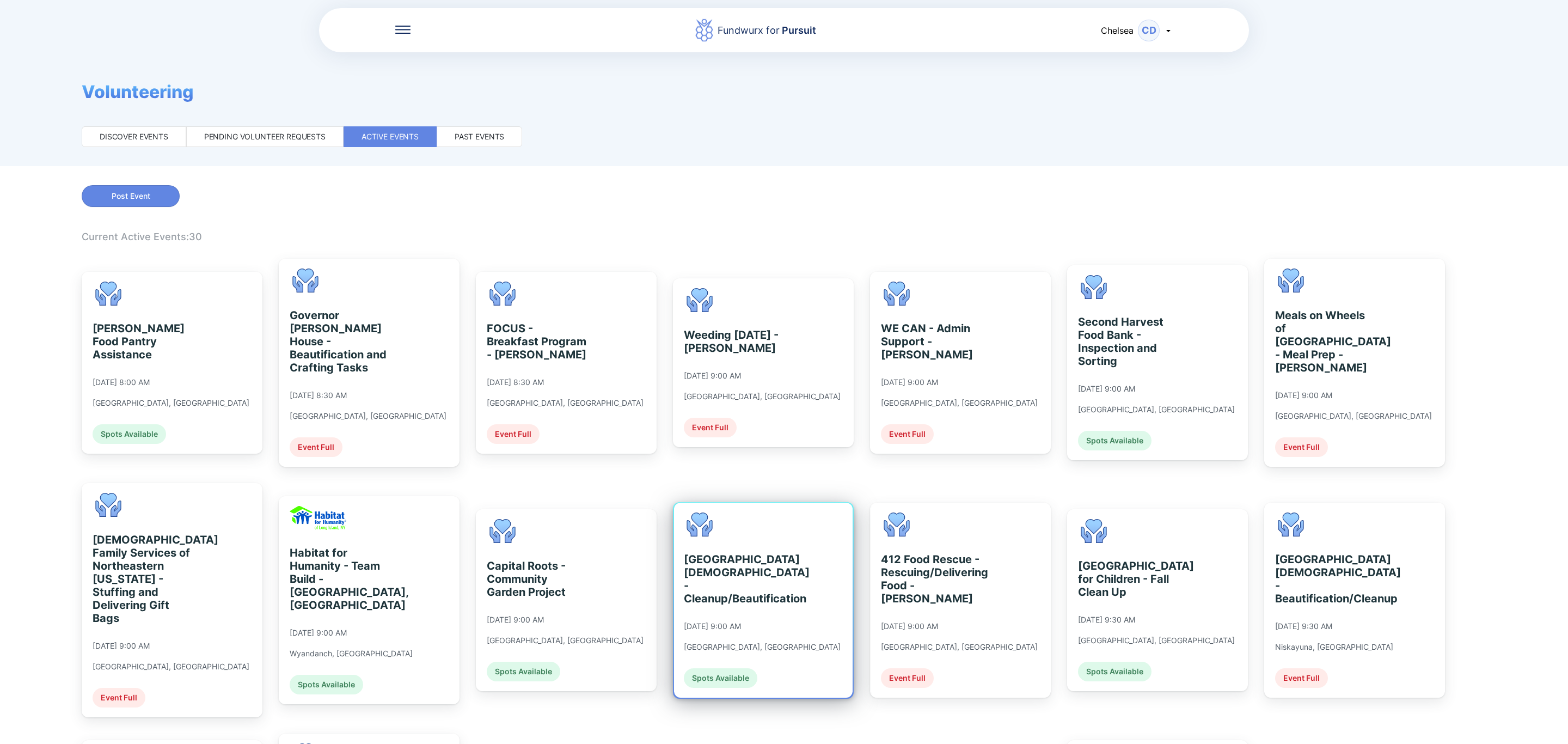
click at [817, 632] on div "[GEOGRAPHIC_DATA][DEMOGRAPHIC_DATA] - Cleanup/Beautification [DATE] 9:00 AM [GE…" at bounding box center [763, 600] width 178 height 195
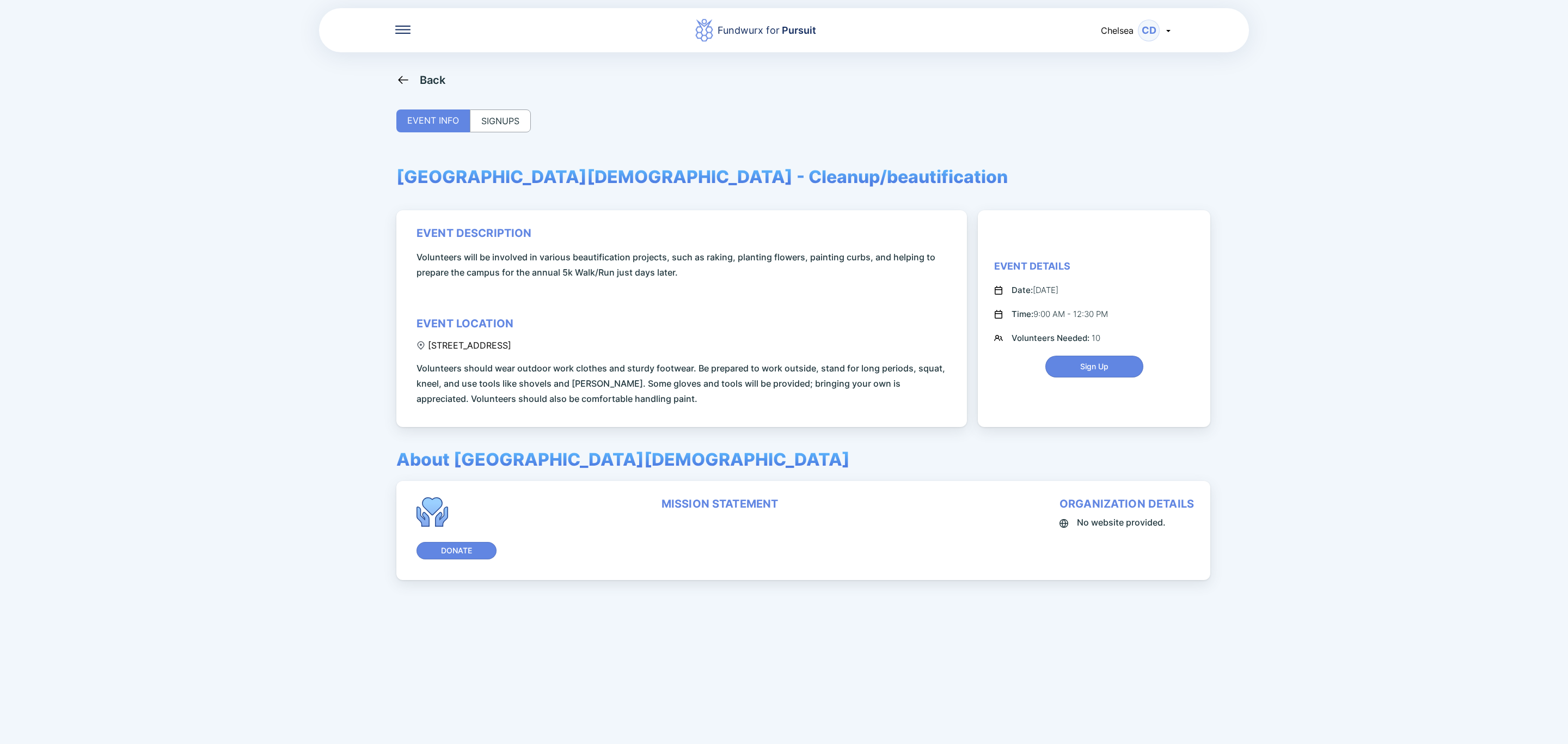
click at [428, 84] on div "Back" at bounding box center [433, 80] width 26 height 13
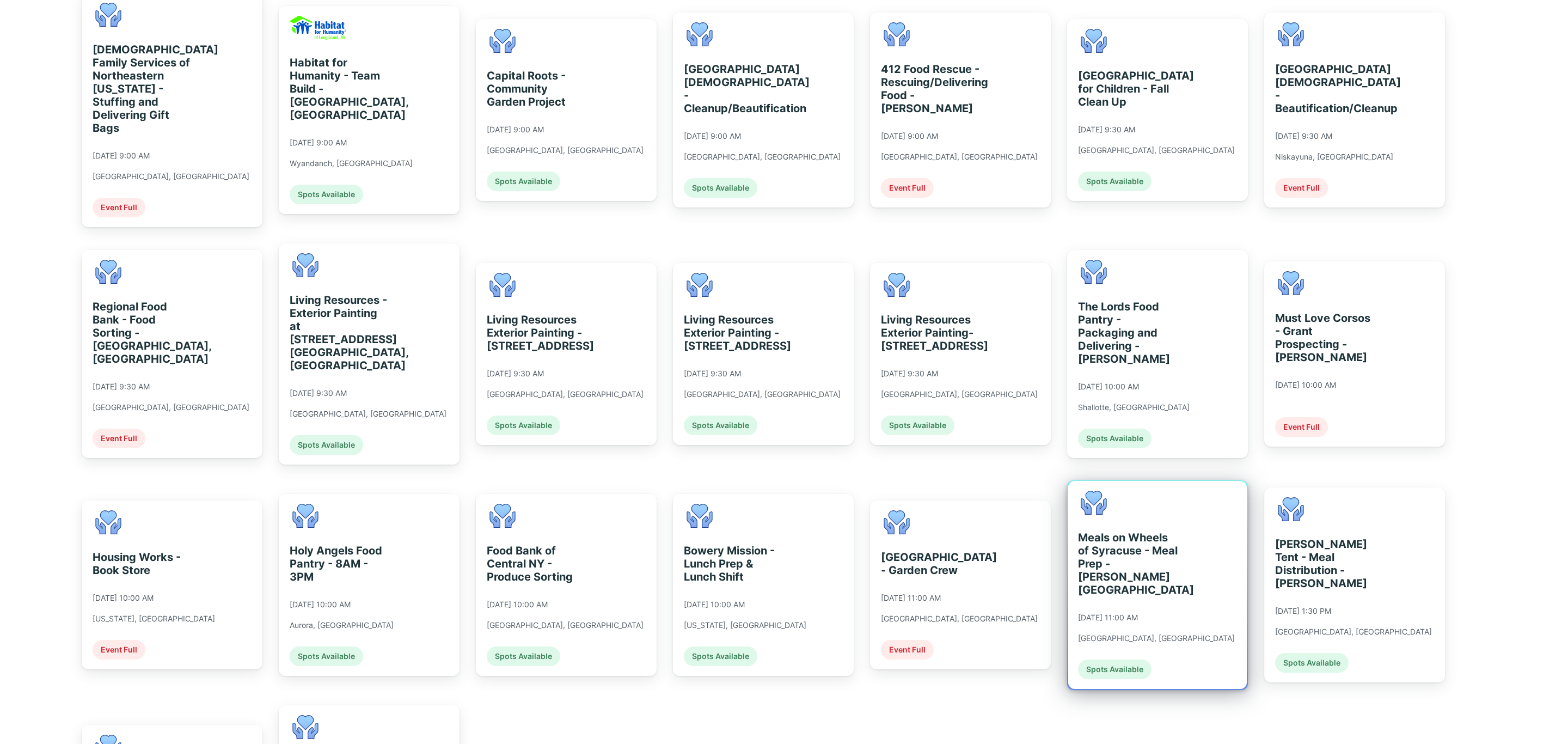
scroll to position [572, 0]
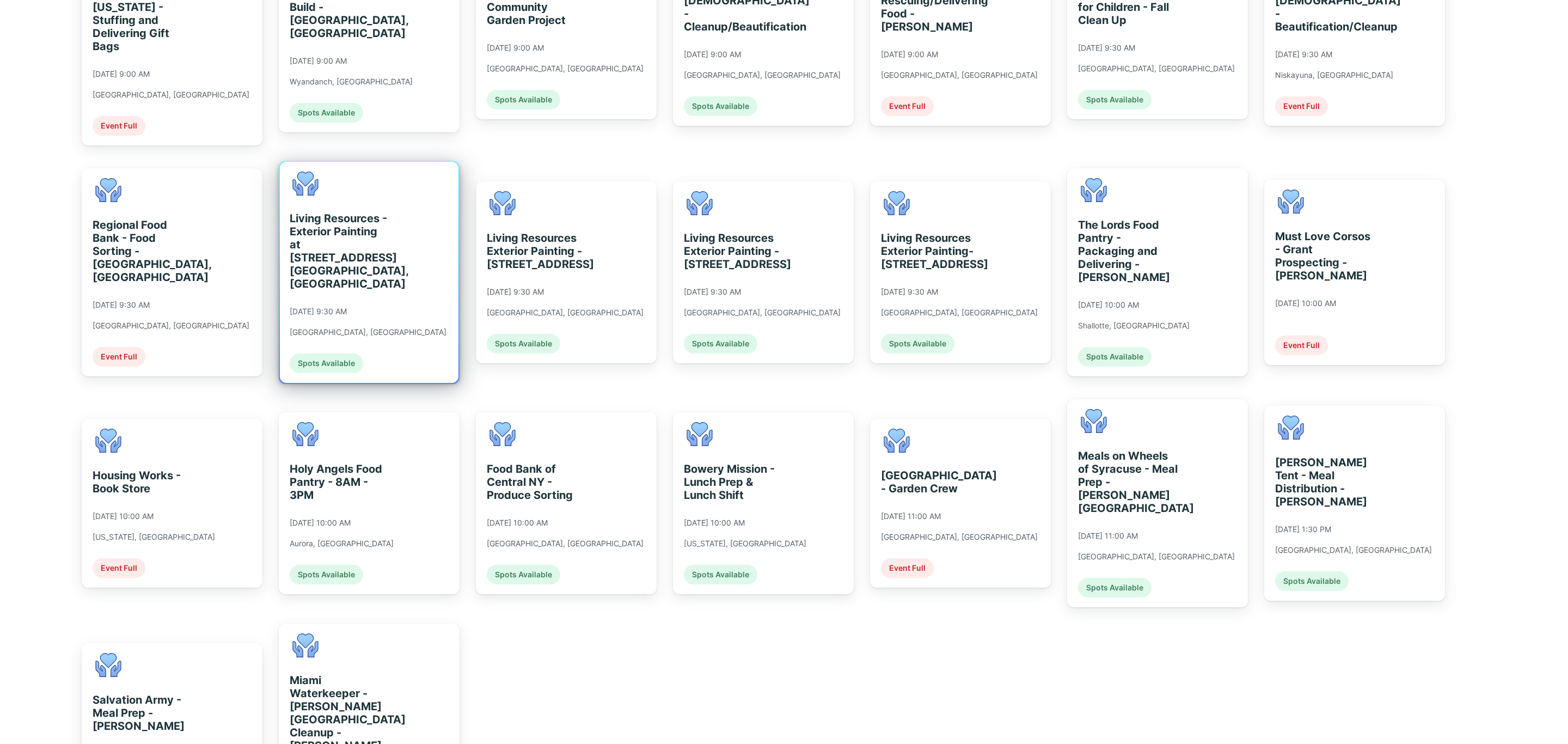
click at [429, 265] on div "Living Resources - Exterior Painting at [STREET_ADDRESS] [GEOGRAPHIC_DATA], [GE…" at bounding box center [369, 272] width 178 height 221
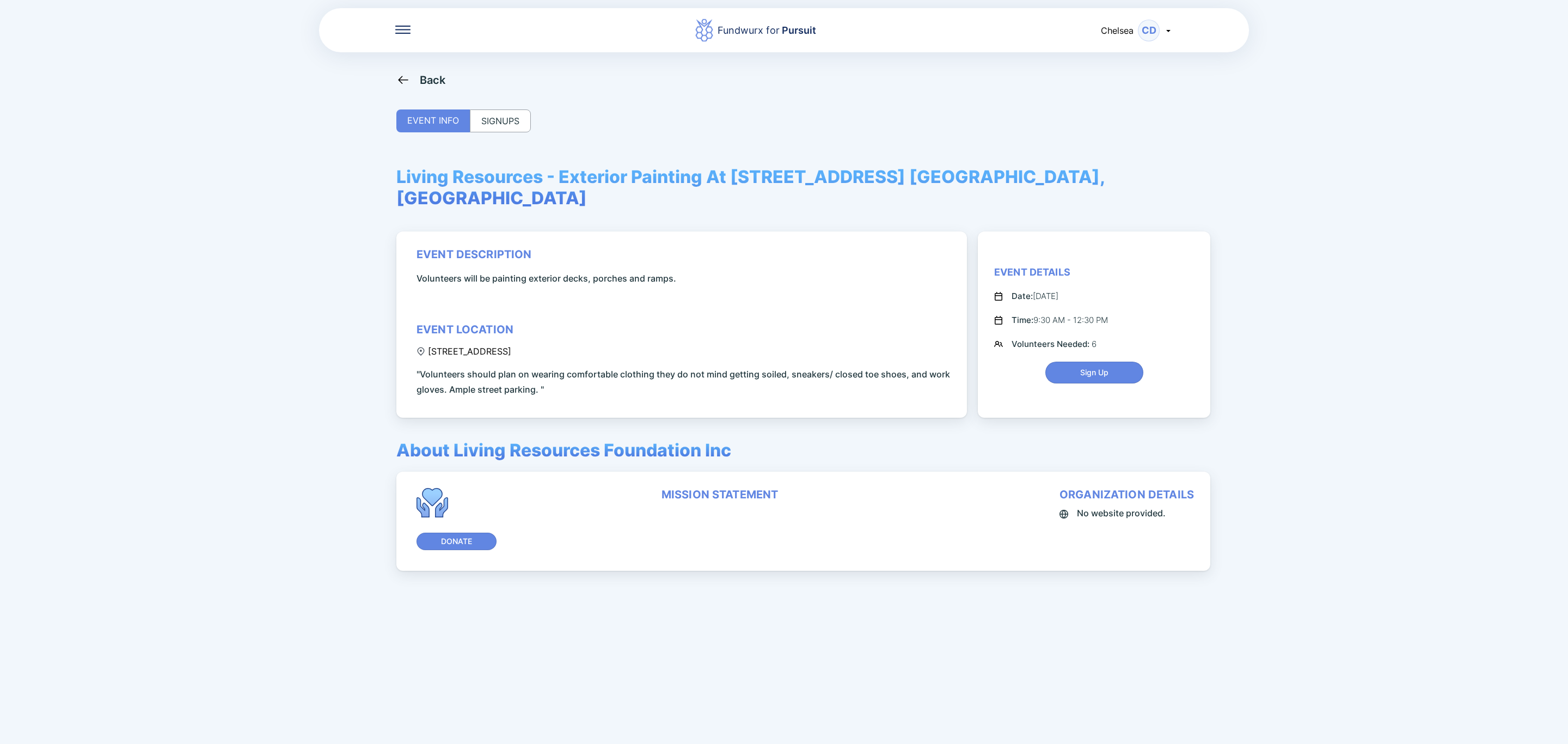
click at [523, 120] on div "SIGNUPS" at bounding box center [500, 121] width 61 height 23
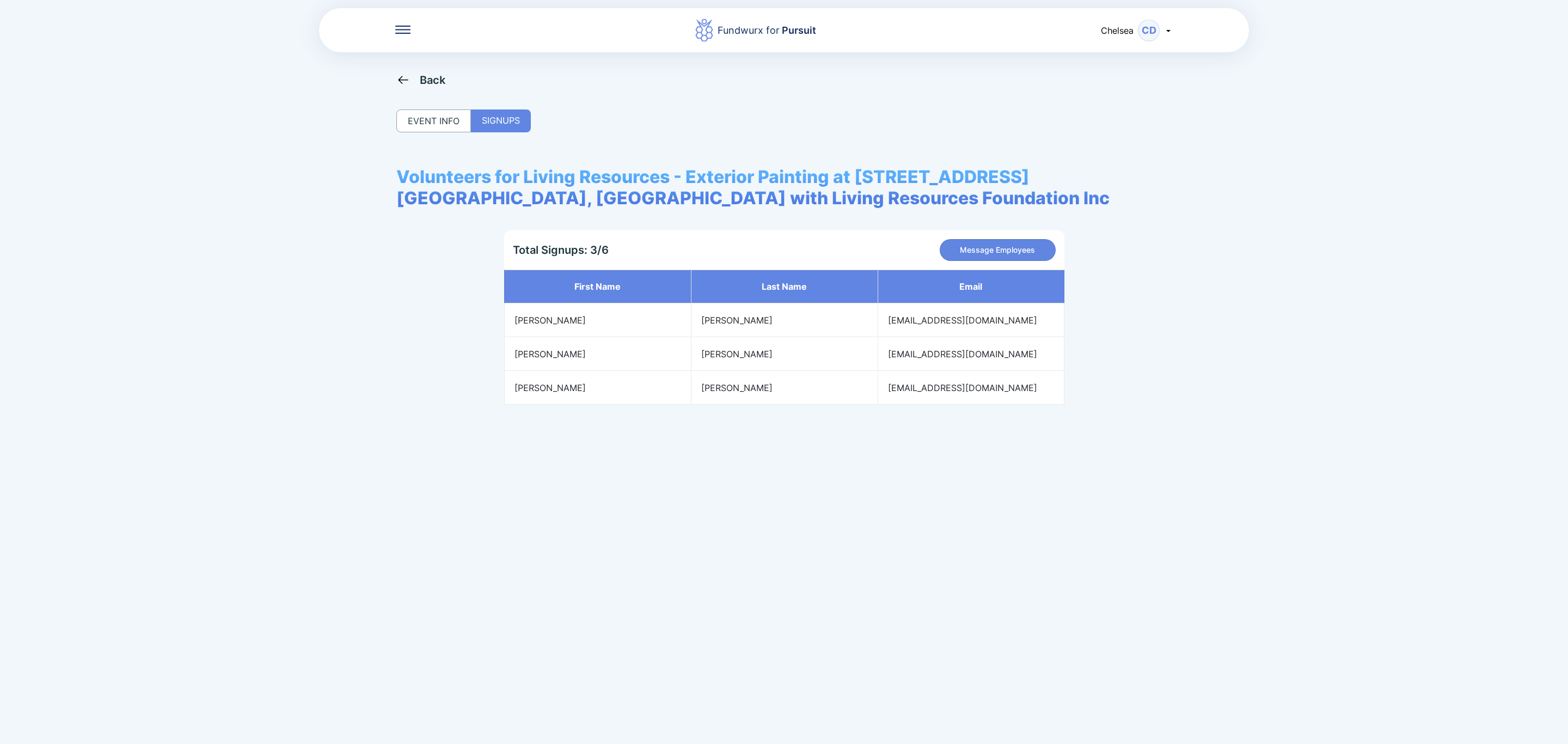
click at [410, 86] on div "Back EVENT INFO SIGNUPS Volunteers for Living Resources - Exterior Painting at …" at bounding box center [784, 445] width 775 height 744
click at [415, 82] on div "Back" at bounding box center [421, 80] width 49 height 13
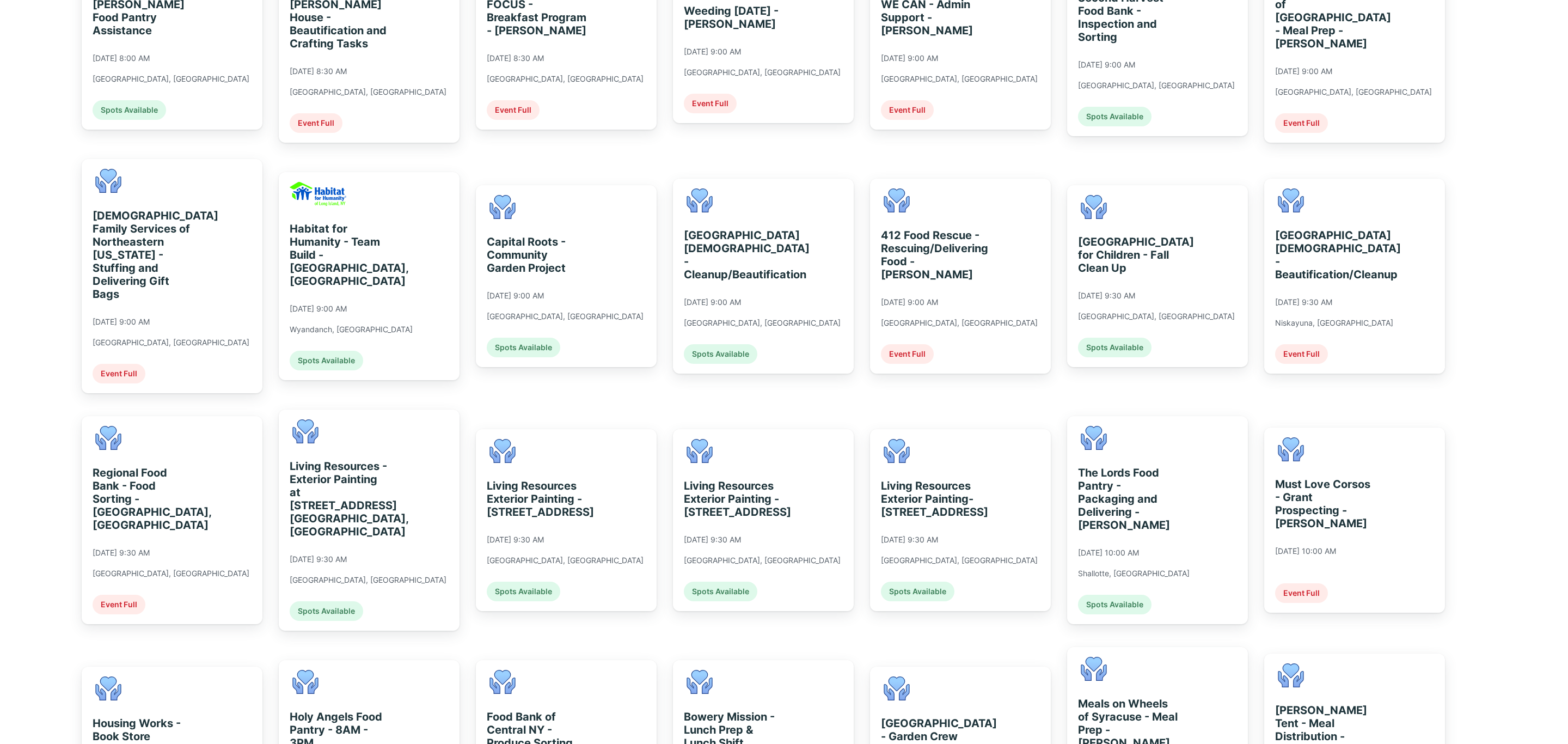
scroll to position [409, 0]
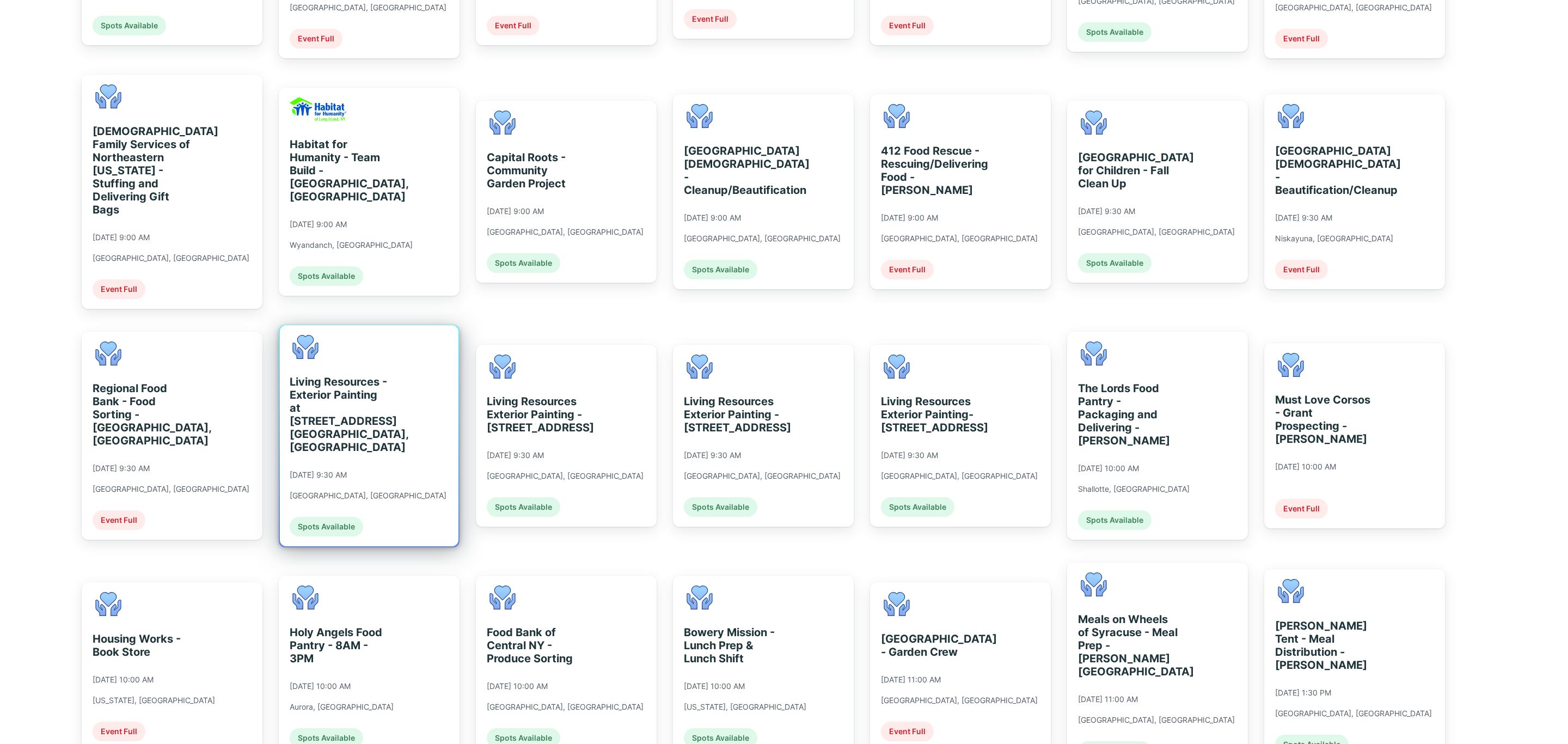
click at [420, 471] on div "Living Resources - Exterior Painting at [STREET_ADDRESS] [GEOGRAPHIC_DATA], [GE…" at bounding box center [369, 435] width 178 height 221
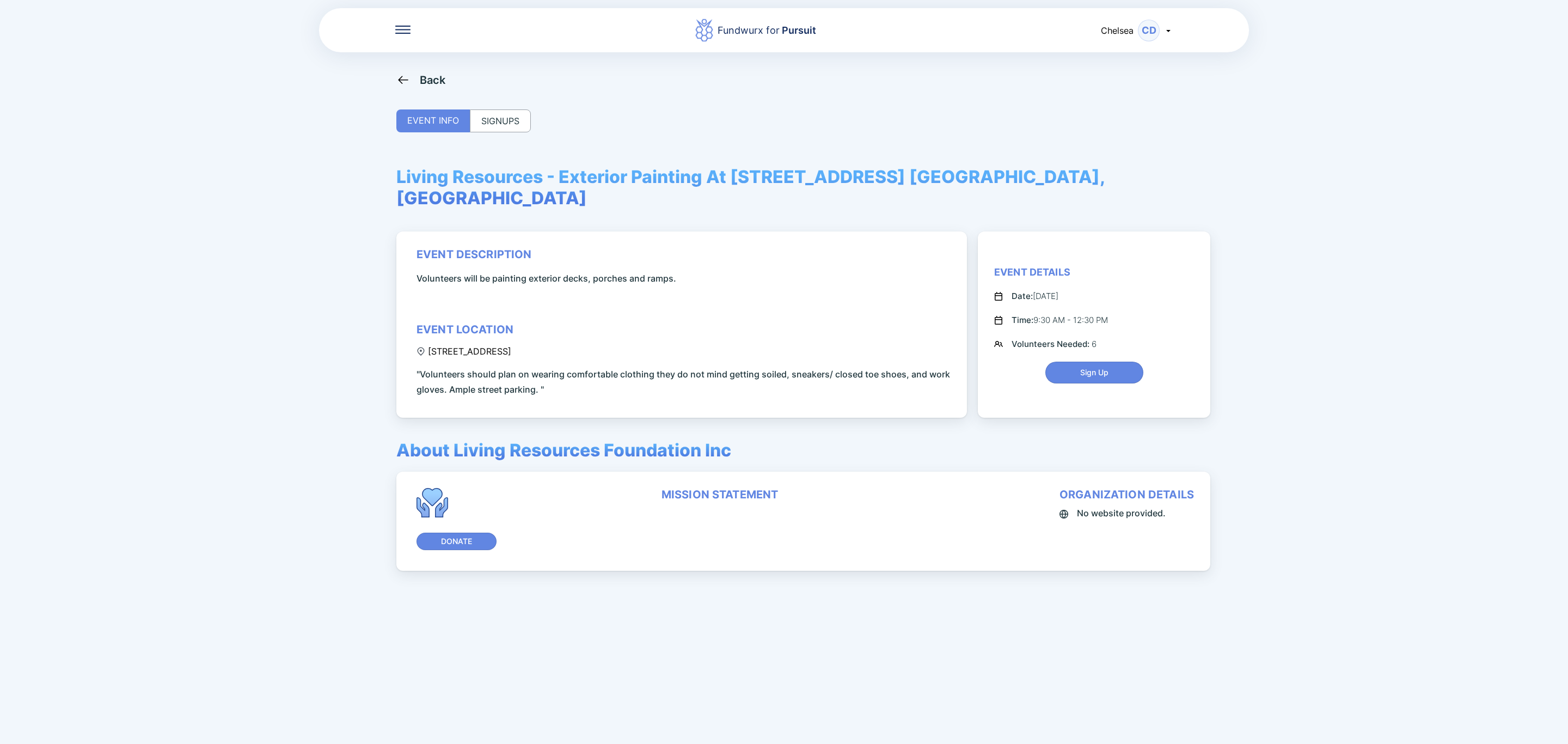
click at [407, 79] on icon at bounding box center [403, 80] width 13 height 13
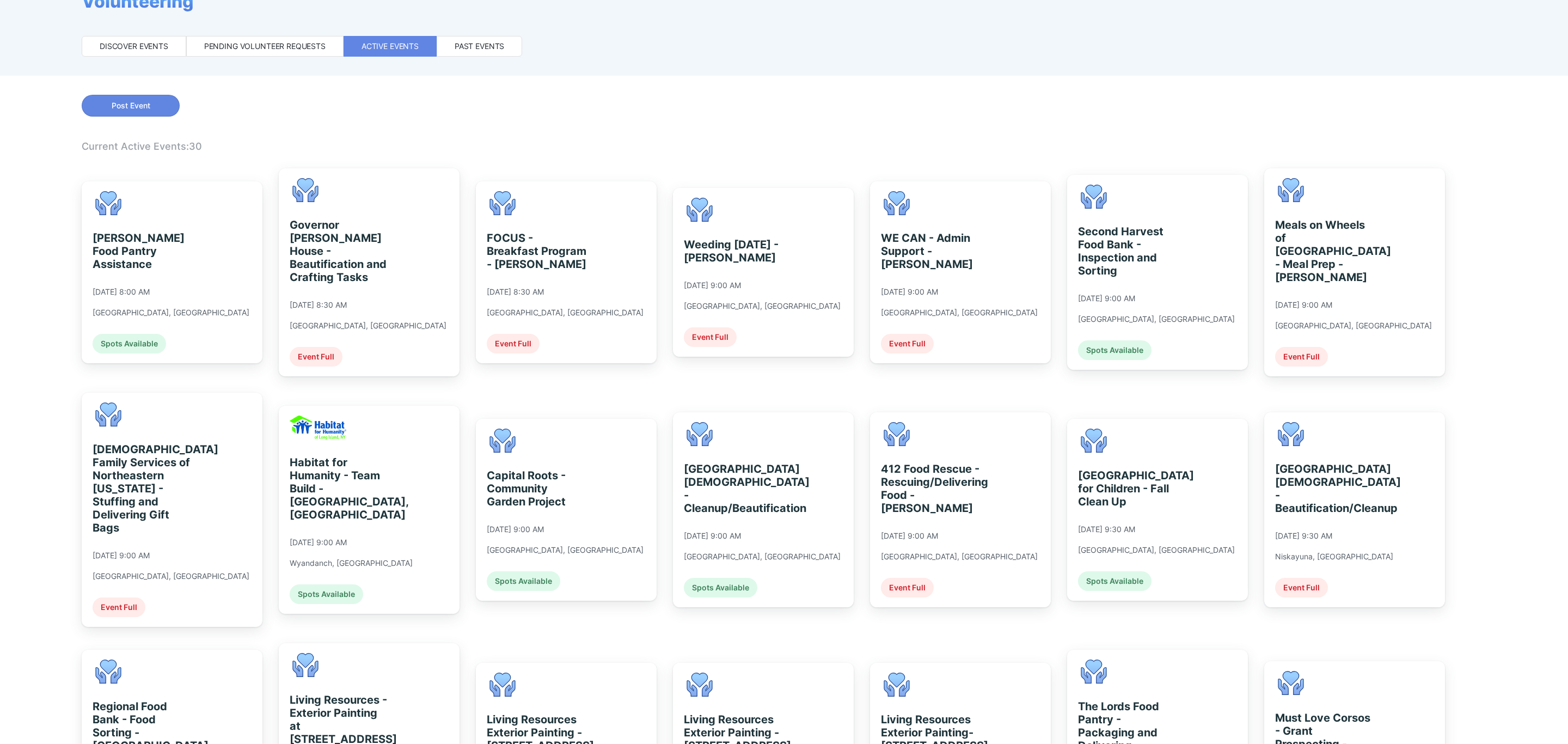
scroll to position [82, 0]
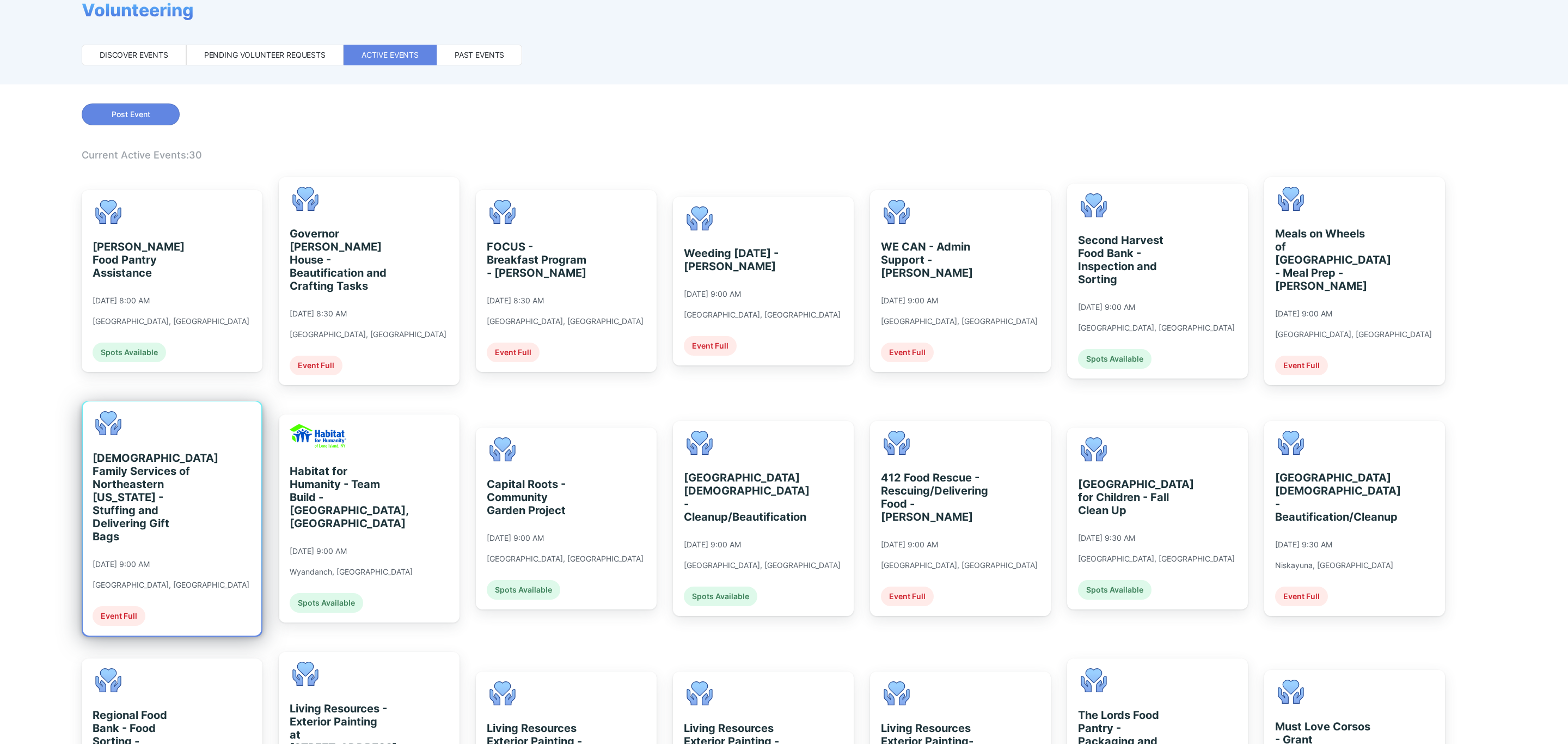
click at [247, 534] on div "[DEMOGRAPHIC_DATA] Family Services of [GEOGRAPHIC_DATA][US_STATE] - Stuffing an…" at bounding box center [172, 518] width 178 height 234
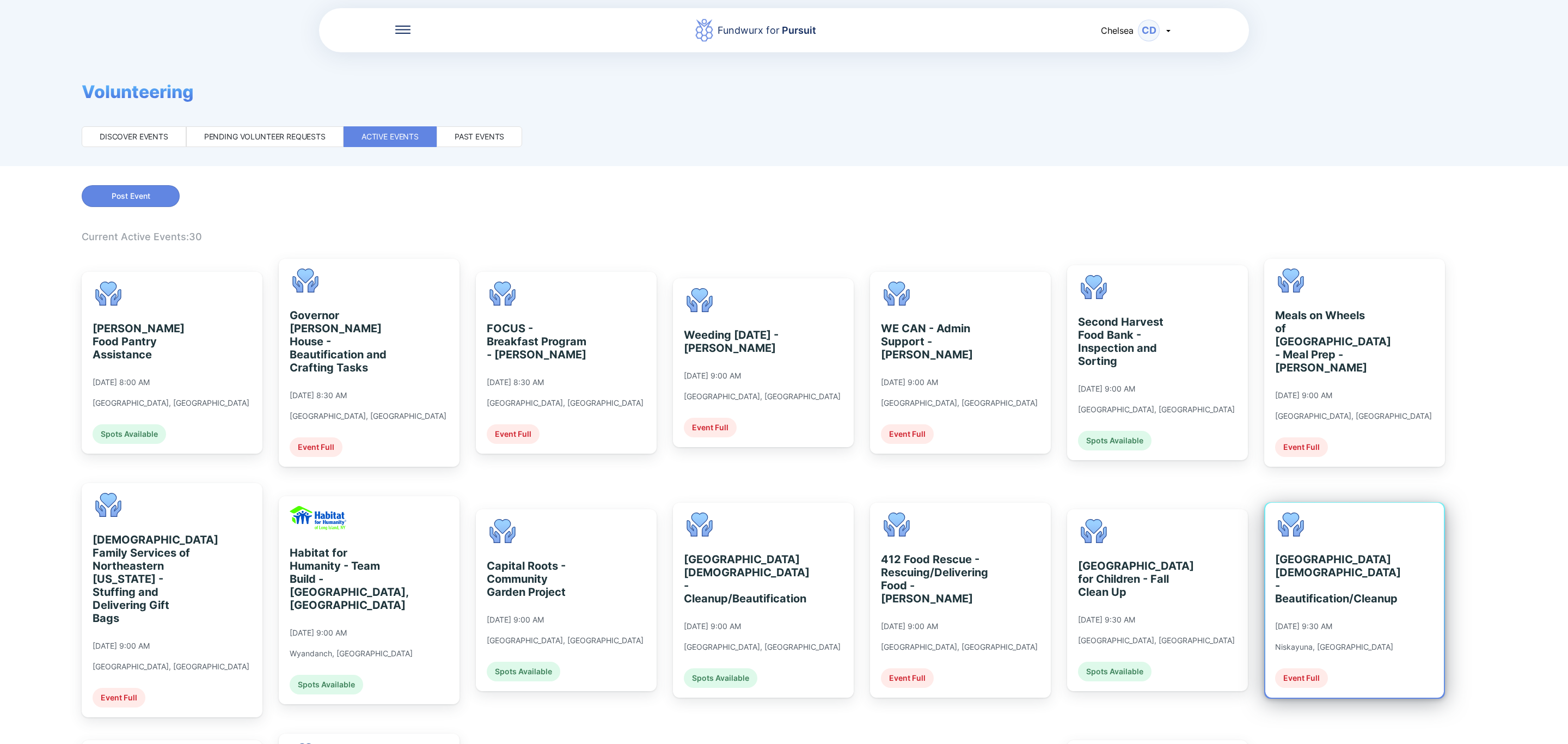
click at [1303, 631] on div "[DATE] 9:30 AM" at bounding box center [1304, 626] width 57 height 10
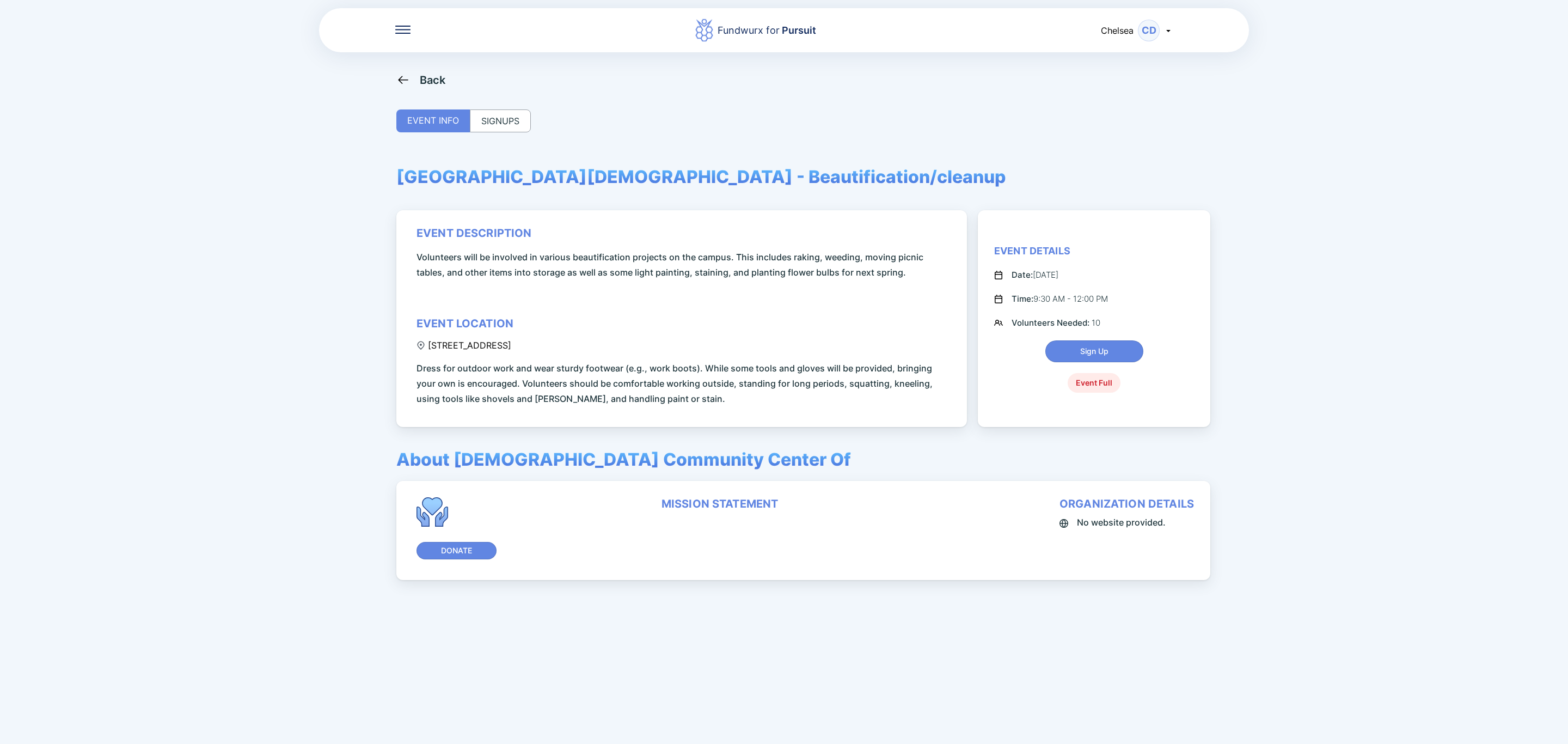
click at [502, 126] on div "SIGNUPS" at bounding box center [500, 121] width 61 height 23
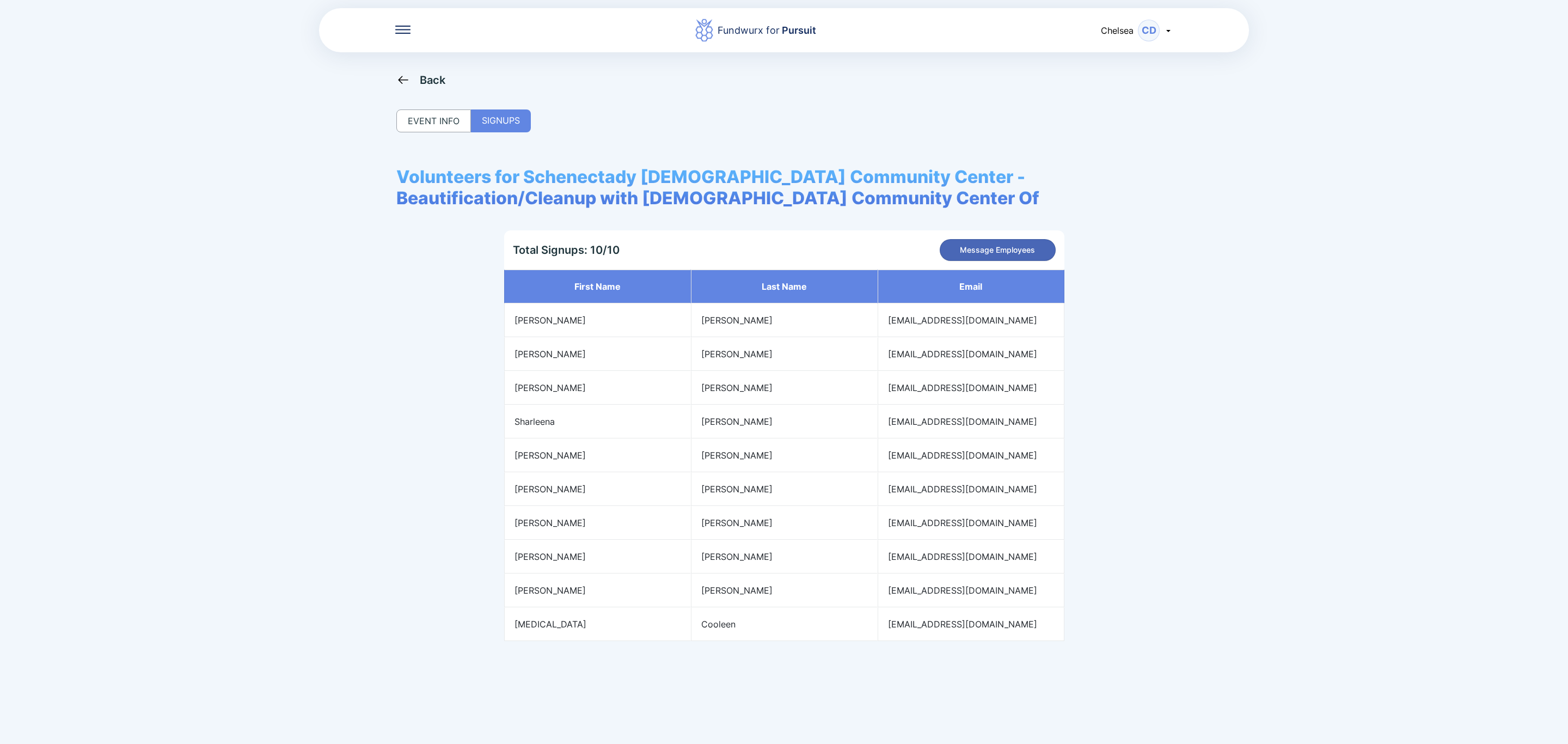
click at [1031, 251] on span "Message Employees" at bounding box center [997, 250] width 75 height 11
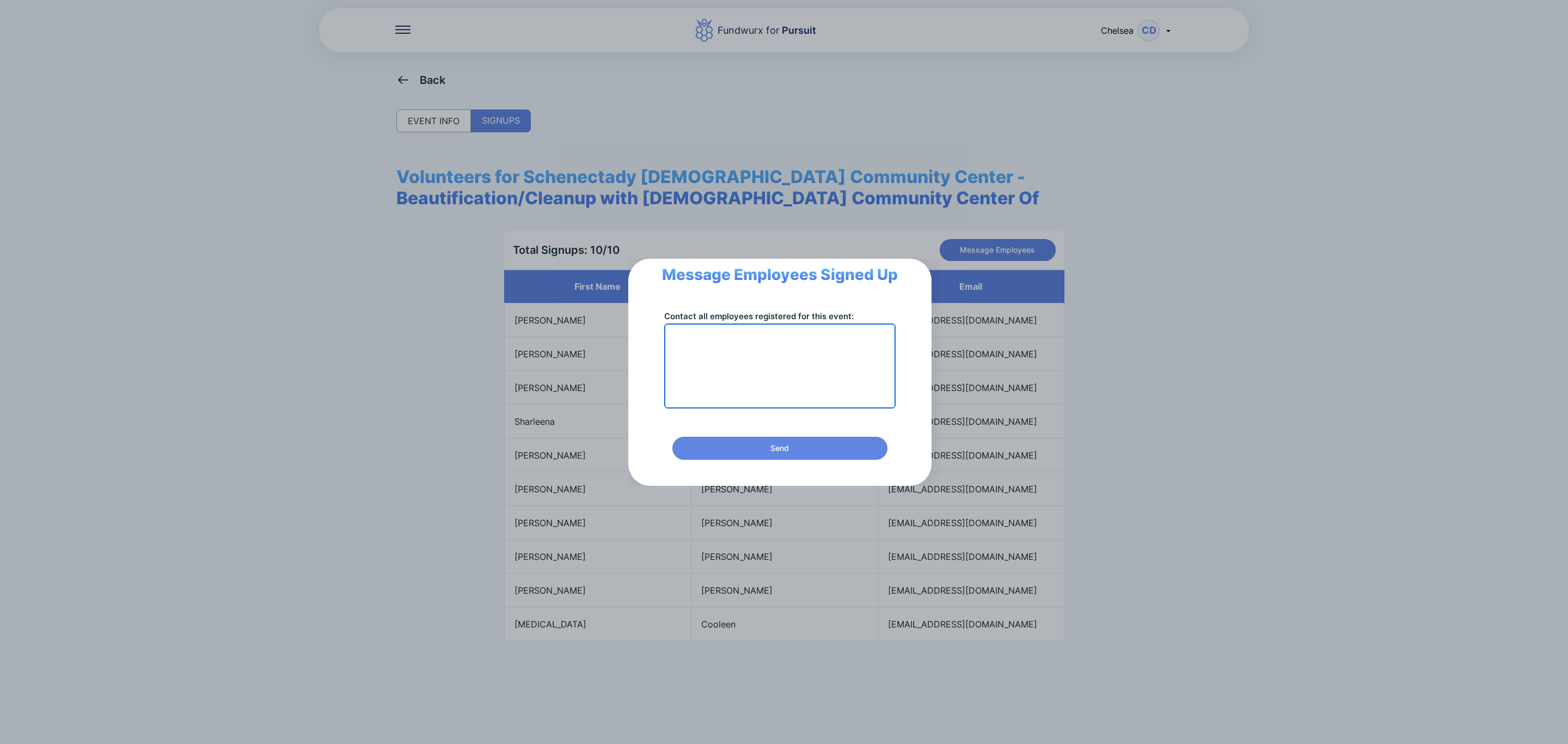
click at [841, 359] on textarea at bounding box center [780, 366] width 222 height 73
paste textarea "**********"
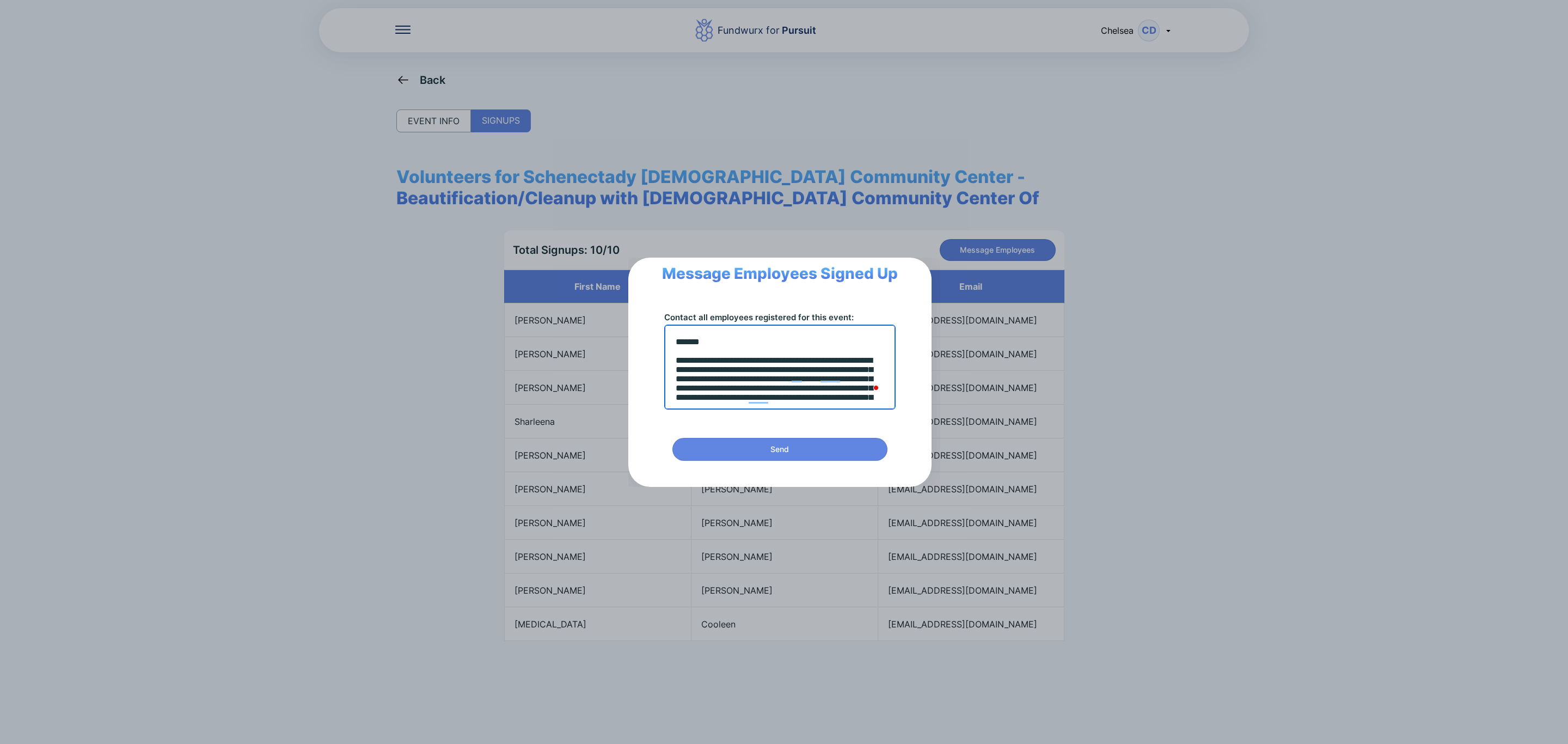
drag, startPoint x: 779, startPoint y: 374, endPoint x: 765, endPoint y: 374, distance: 14.0
click at [765, 374] on textarea "**********" at bounding box center [779, 367] width 221 height 72
click at [766, 396] on textarea "**********" at bounding box center [779, 367] width 221 height 72
click at [880, 378] on textarea "**********" at bounding box center [779, 367] width 221 height 72
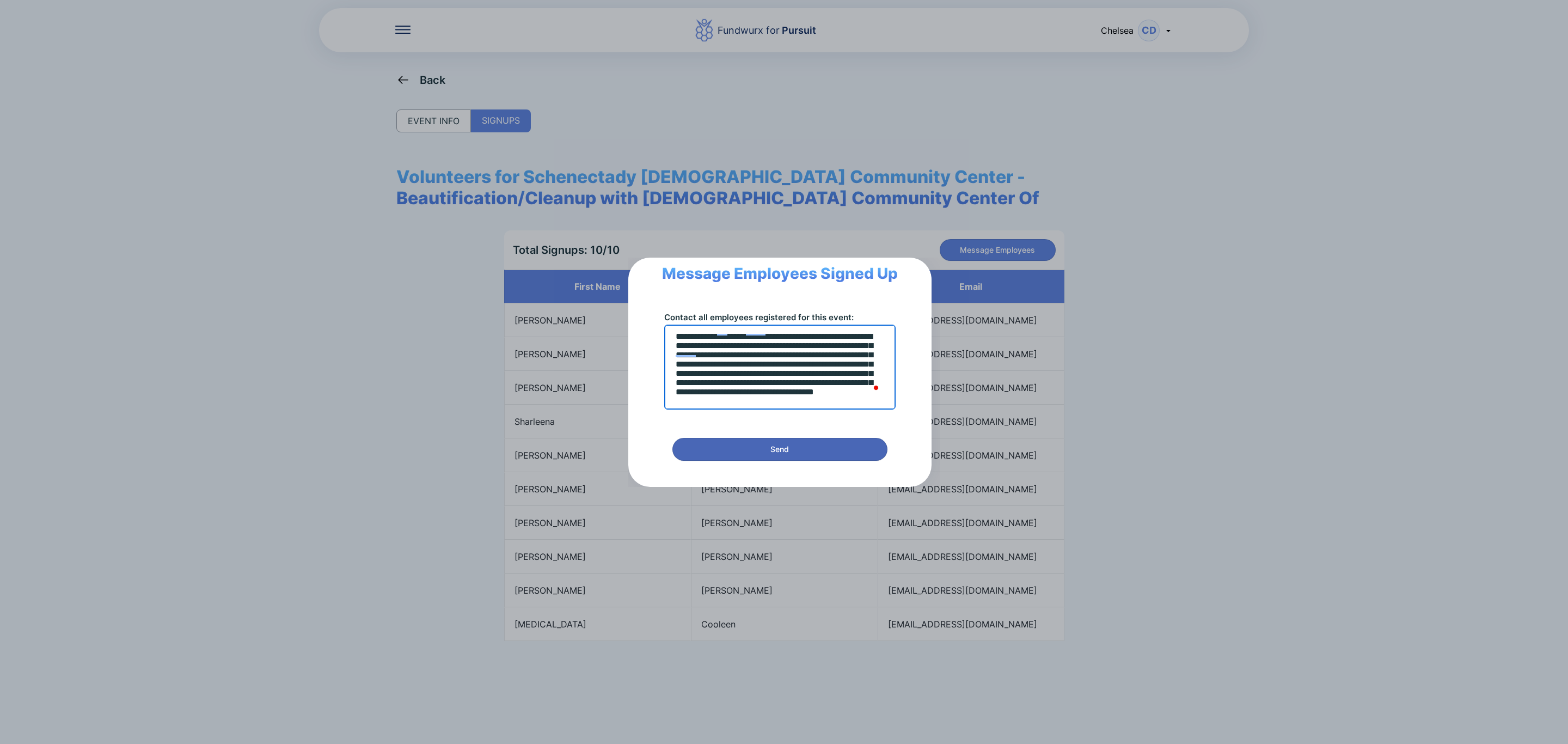
type textarea "**********"
click at [814, 458] on button "Send" at bounding box center [780, 449] width 215 height 23
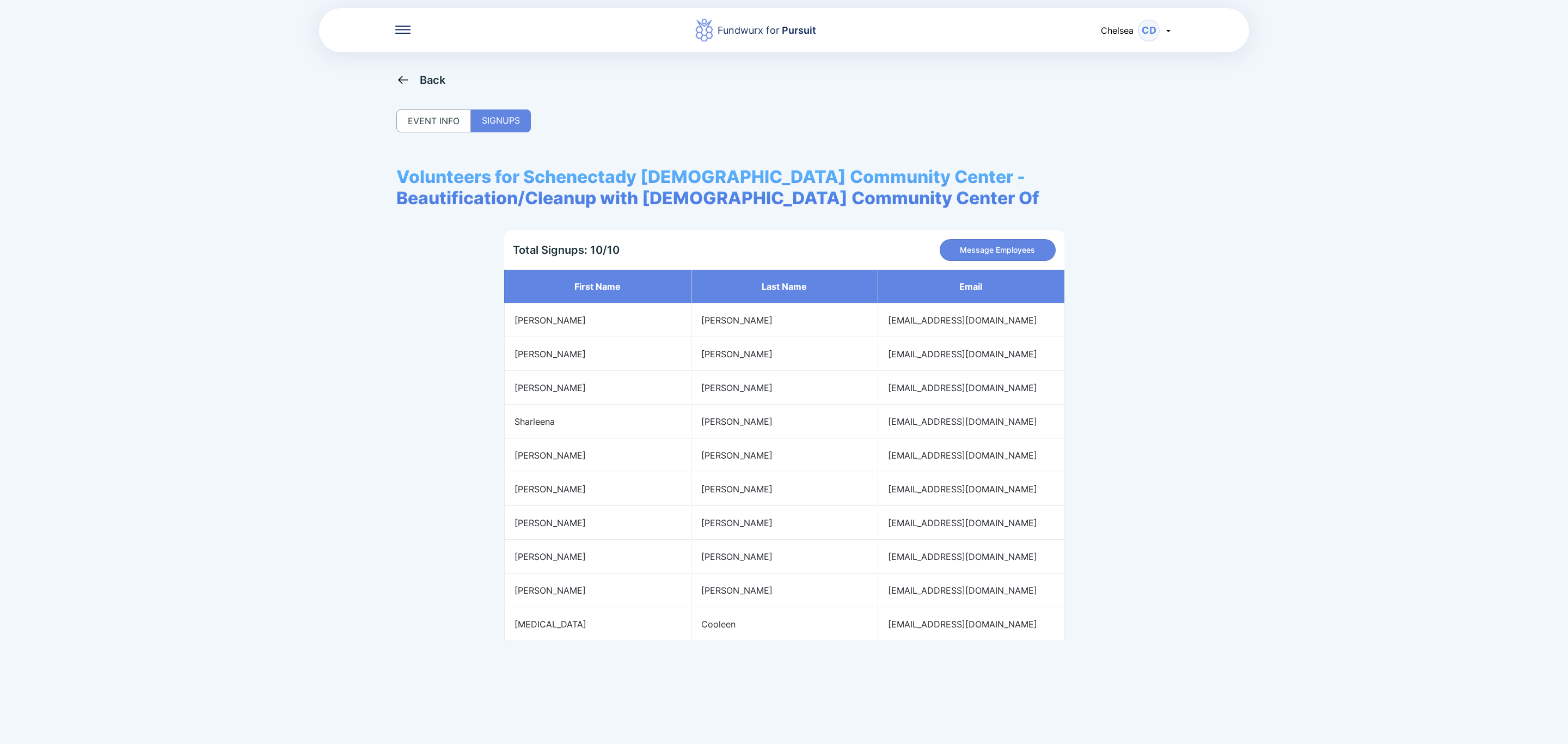
click at [423, 77] on div "Back" at bounding box center [433, 80] width 26 height 13
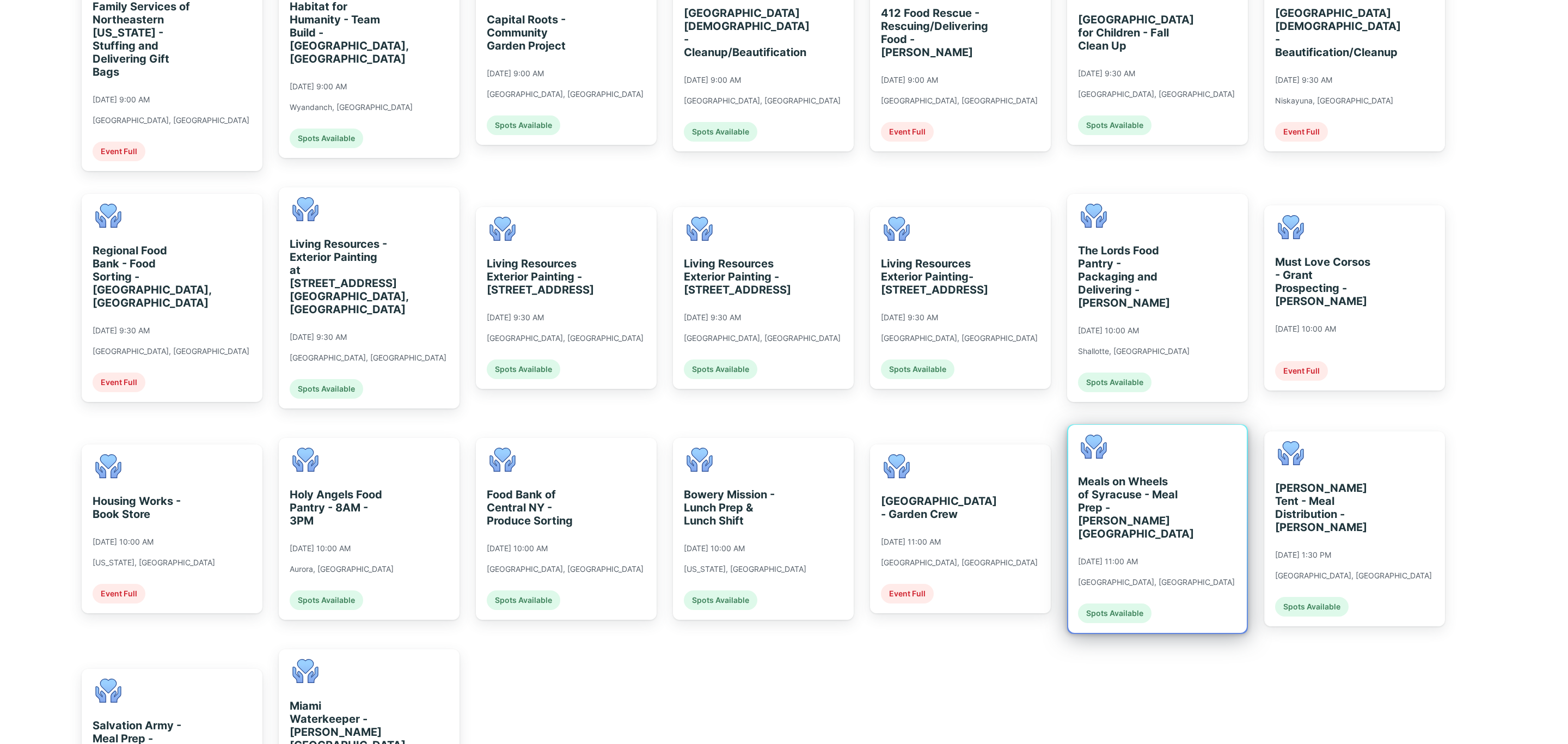
scroll to position [667, 0]
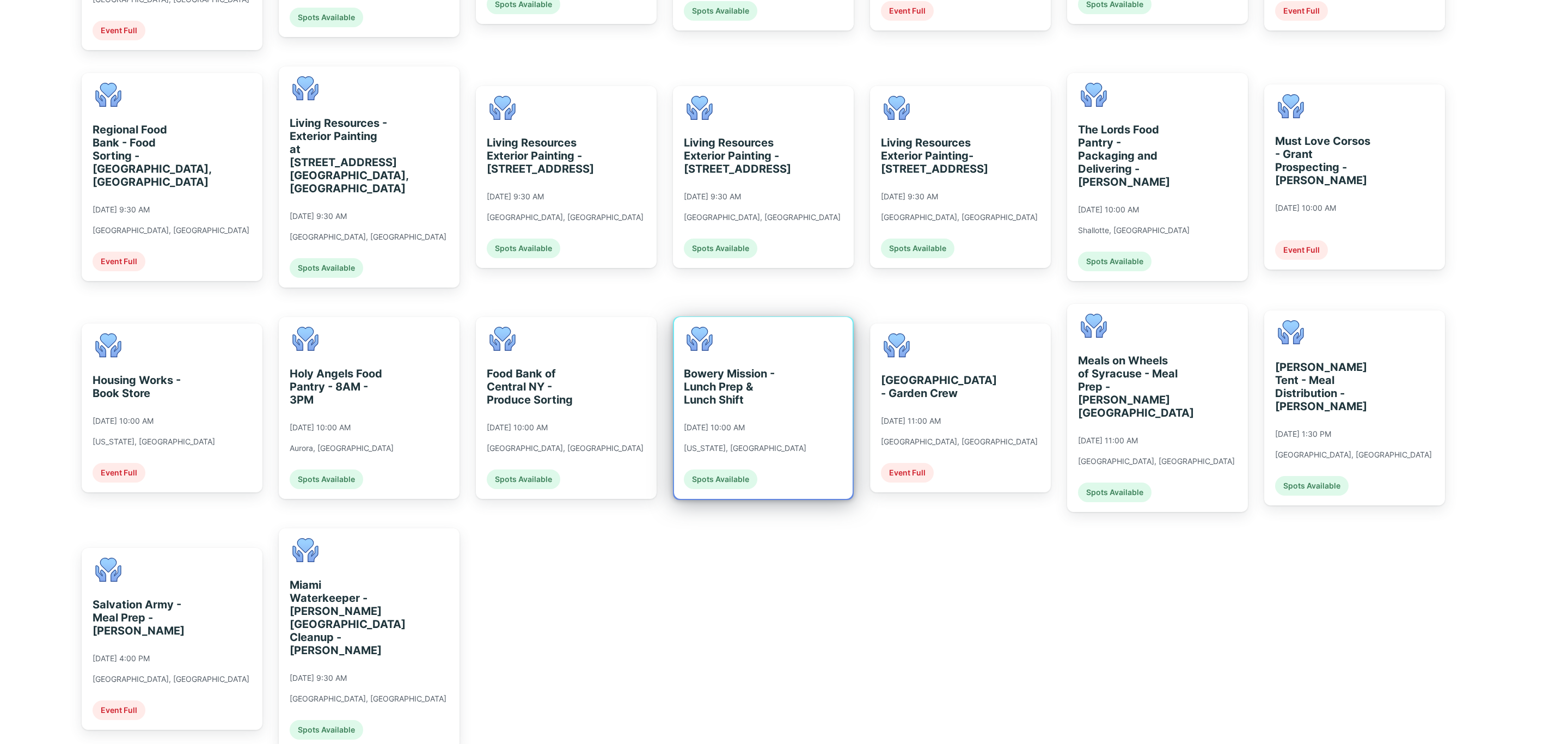
click at [775, 451] on div "Bowery Mission - Lunch Prep & Lunch Shift [DATE] 10:00 AM [US_STATE], [GEOGRAPH…" at bounding box center [744, 408] width 122 height 163
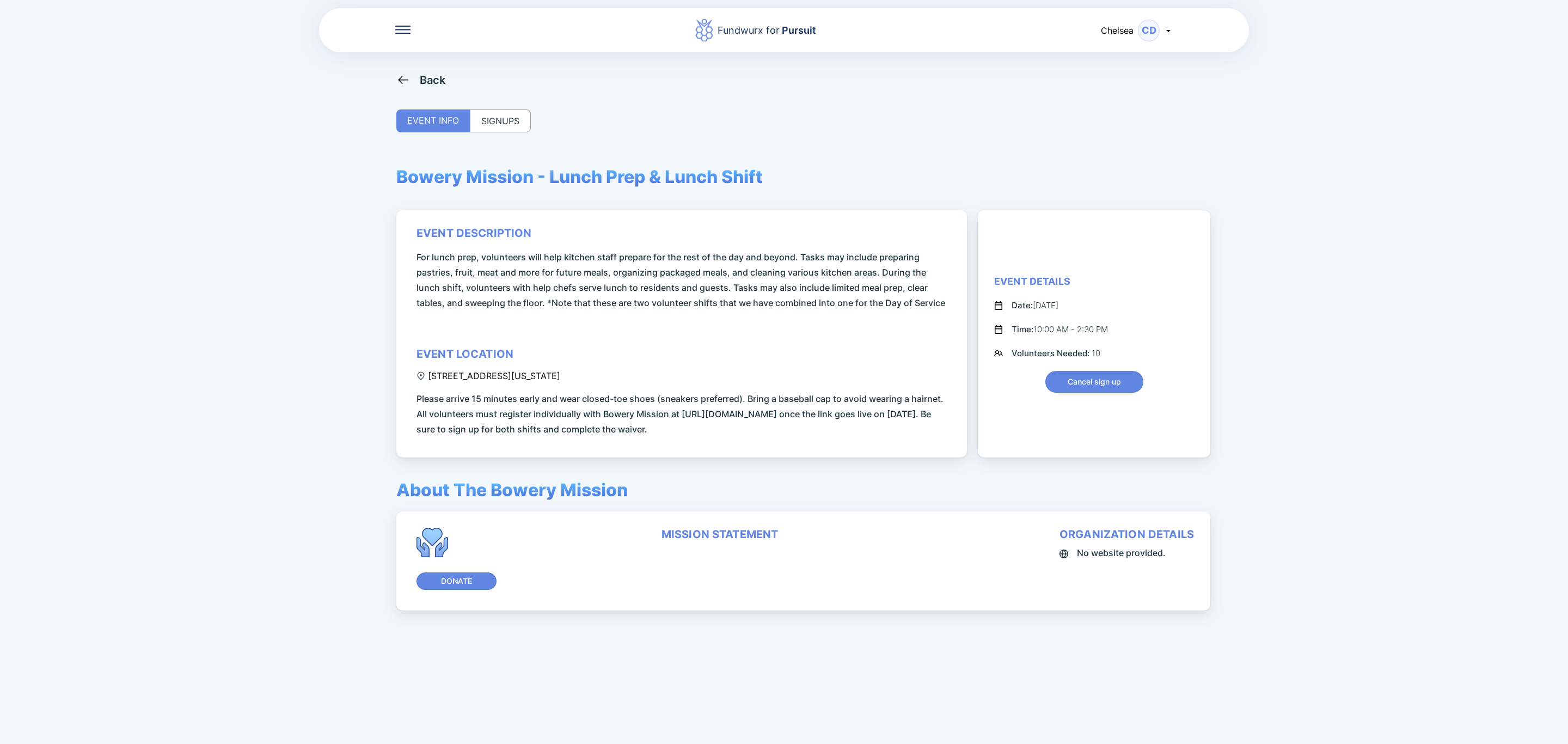
scroll to position [72, 0]
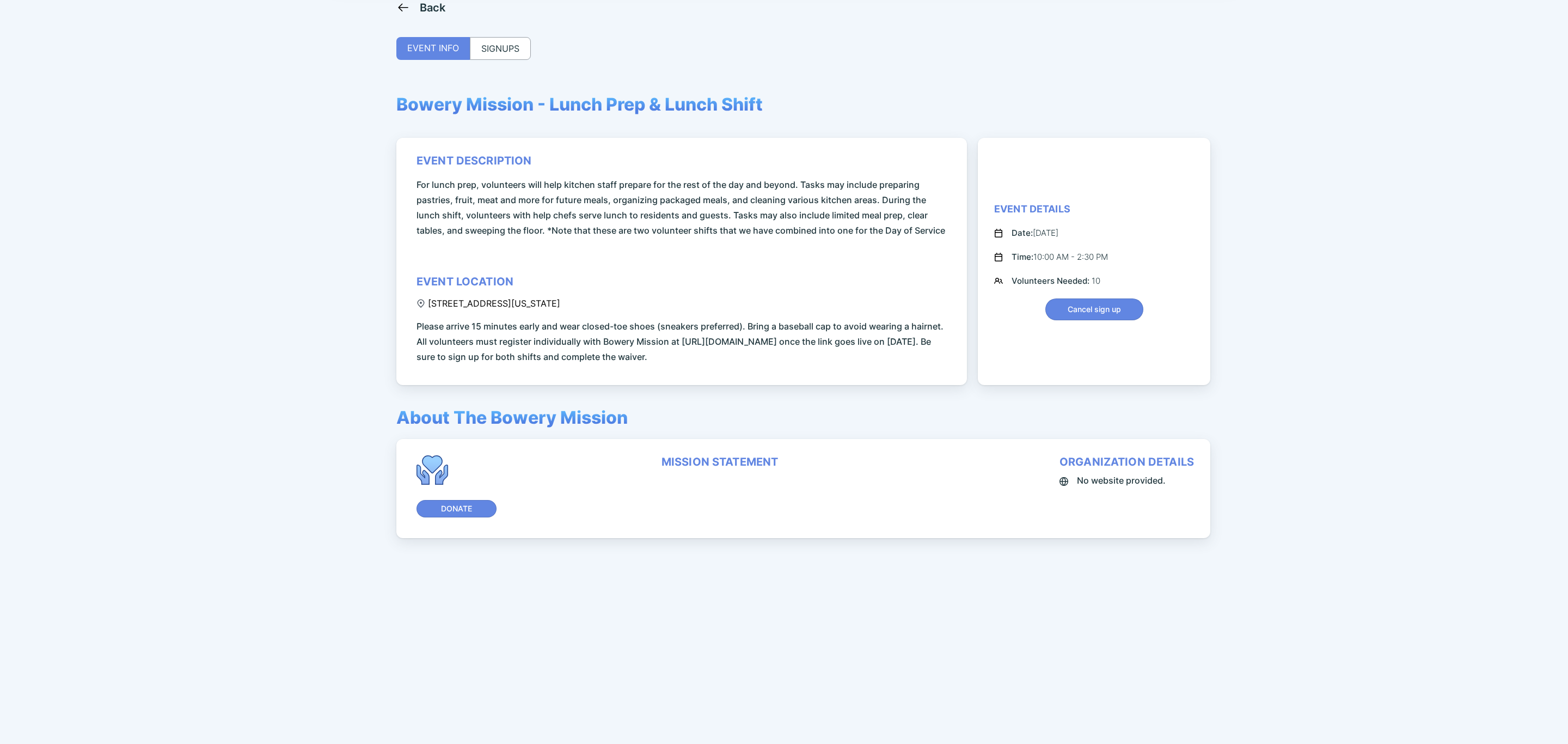
click at [491, 46] on div "SIGNUPS" at bounding box center [500, 49] width 61 height 23
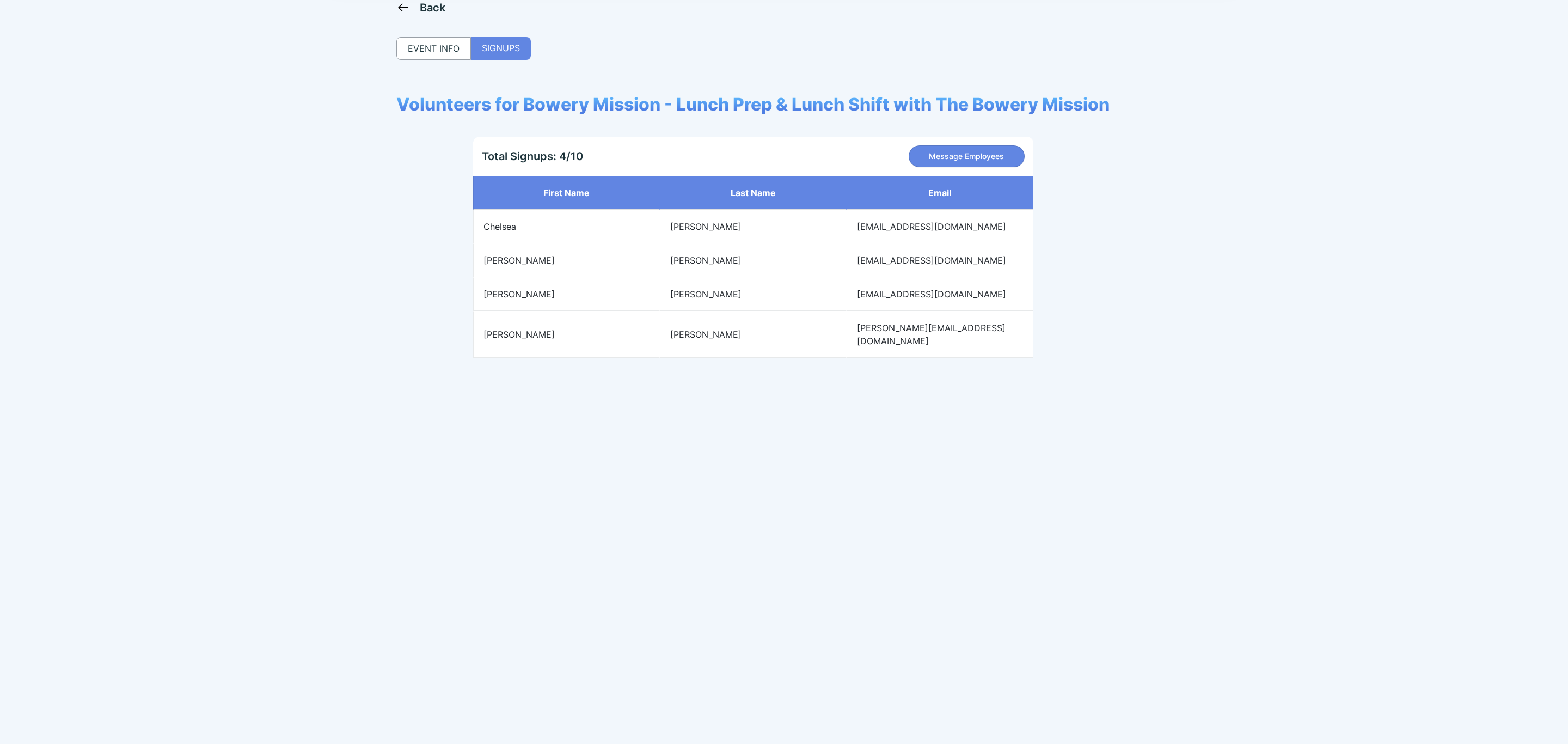
click at [423, 10] on div "Back" at bounding box center [433, 7] width 26 height 13
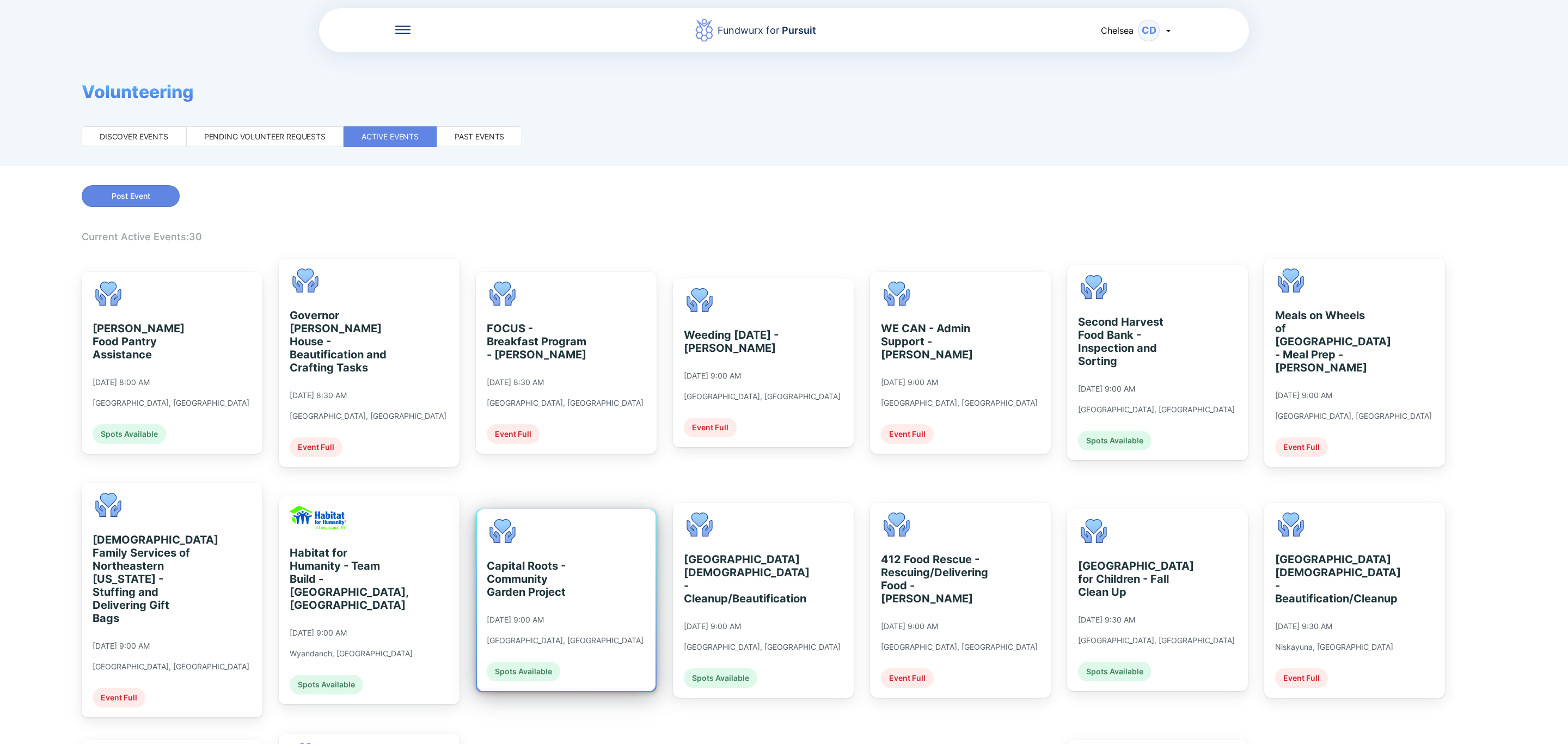
scroll to position [409, 0]
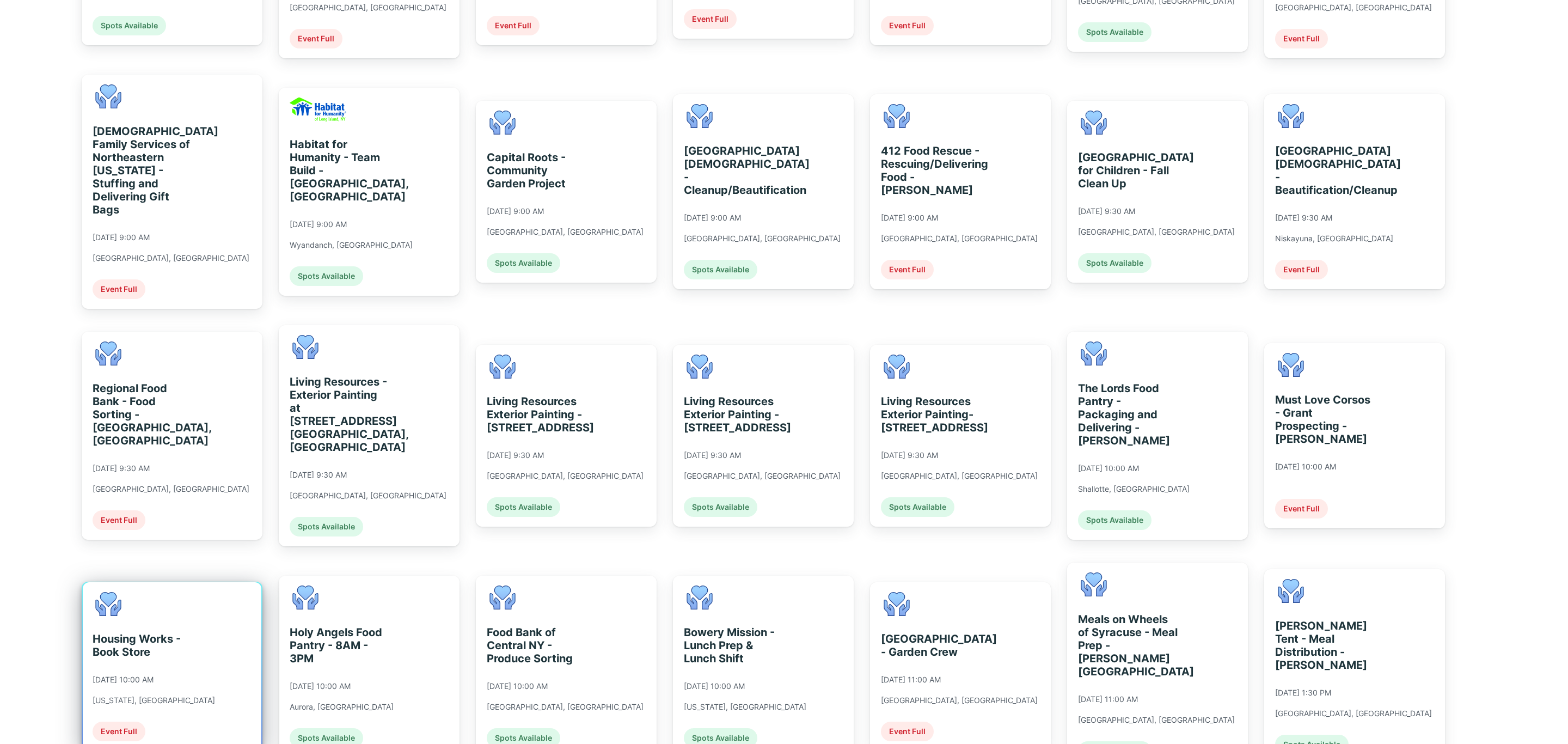
click at [132, 592] on div "Housing Works - Book Store [DATE] 10:00 AM [US_STATE], [GEOGRAPHIC_DATA] Event …" at bounding box center [153, 666] width 122 height 149
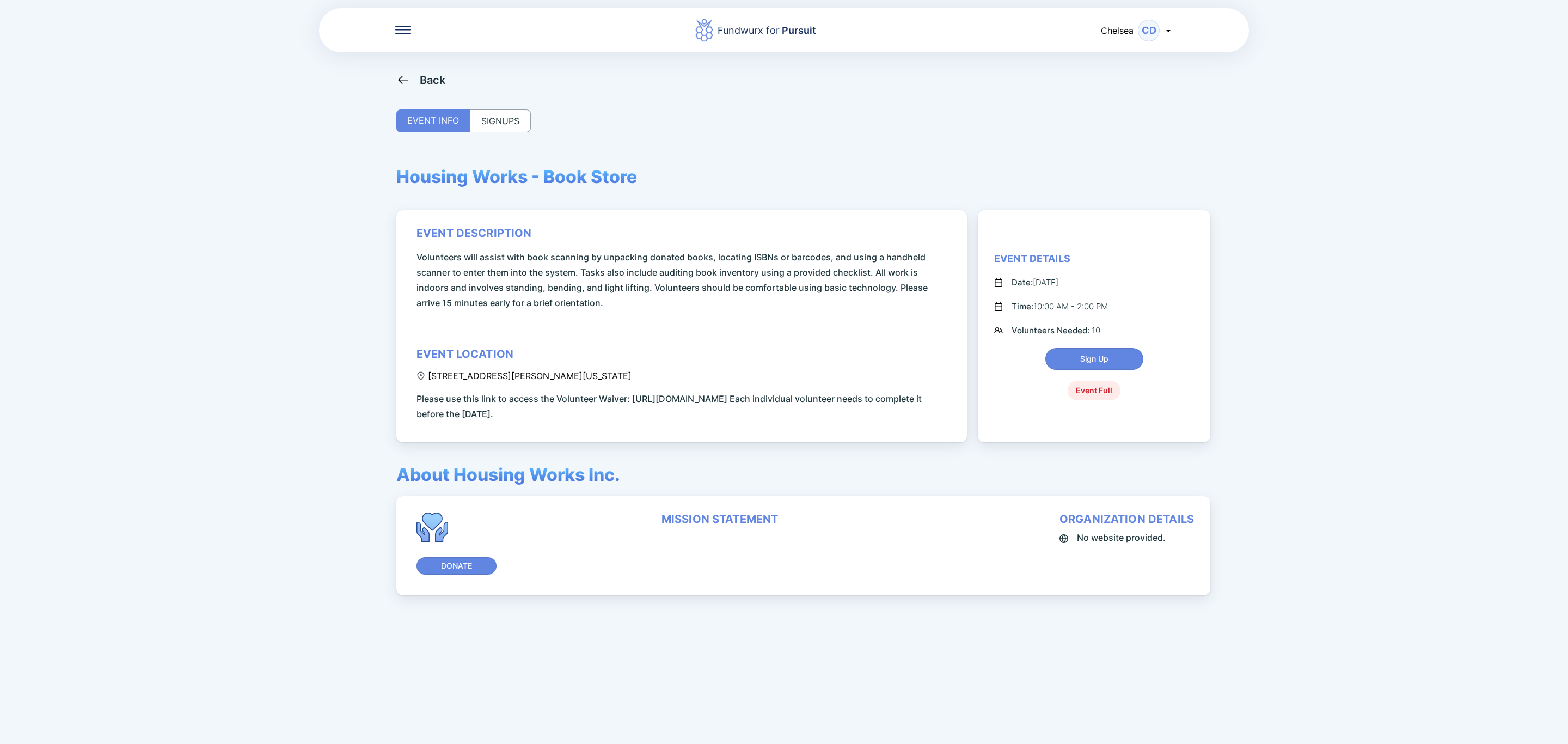
click at [495, 124] on div "SIGNUPS" at bounding box center [500, 121] width 61 height 23
